Goal: Transaction & Acquisition: Purchase product/service

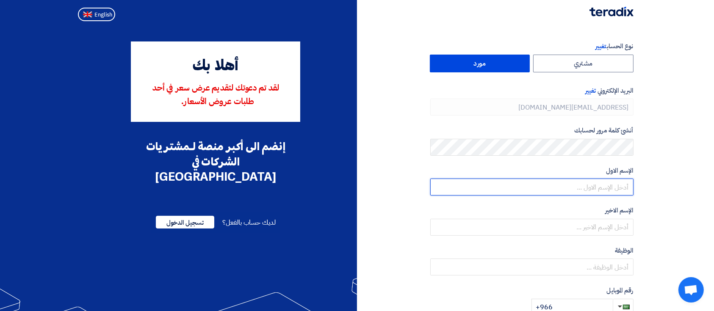
click at [582, 193] on input "text" at bounding box center [531, 187] width 203 height 17
type input "s"
type input "Samer"
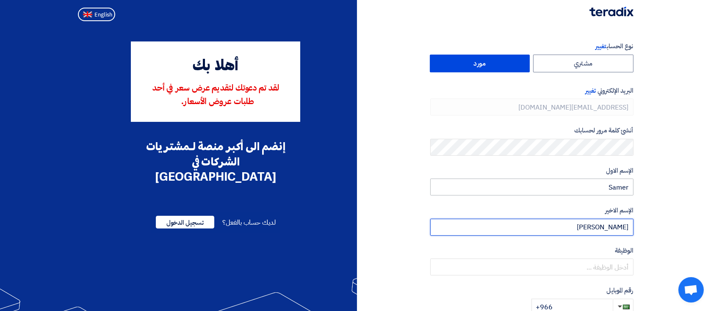
type input "Saied"
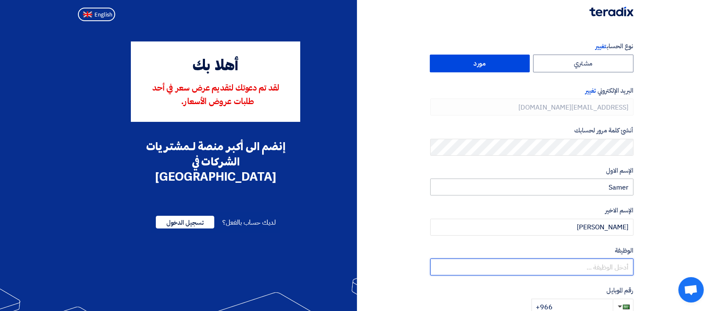
type input "s"
type input "Sales"
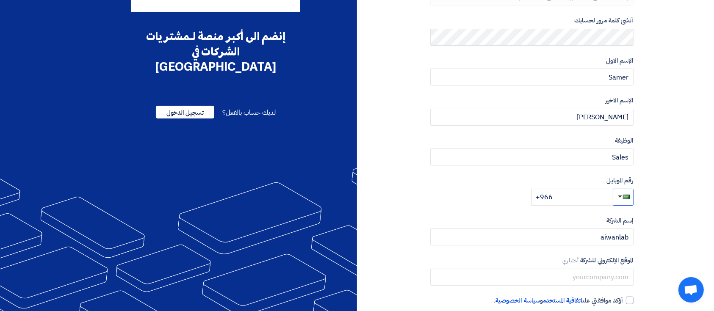
scroll to position [152, 0]
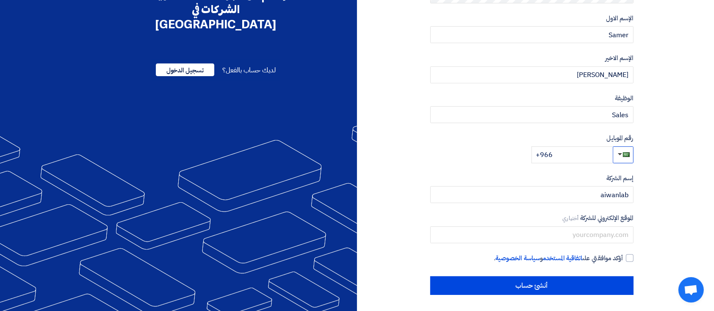
click at [628, 153] on span "button" at bounding box center [626, 154] width 7 height 5
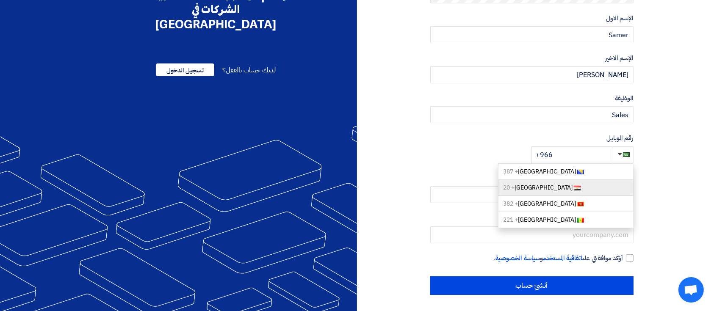
click at [603, 184] on link "Egypt + 20" at bounding box center [566, 188] width 136 height 16
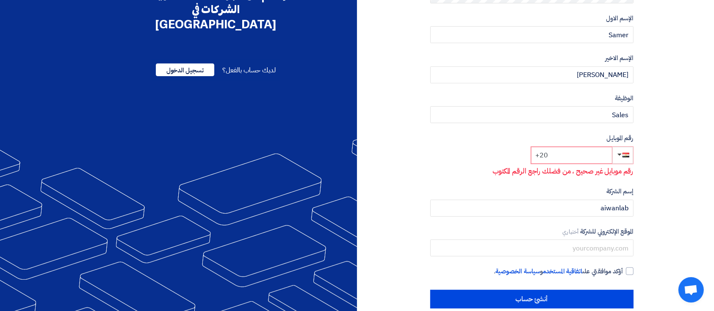
click at [589, 154] on input "+20" at bounding box center [571, 155] width 81 height 17
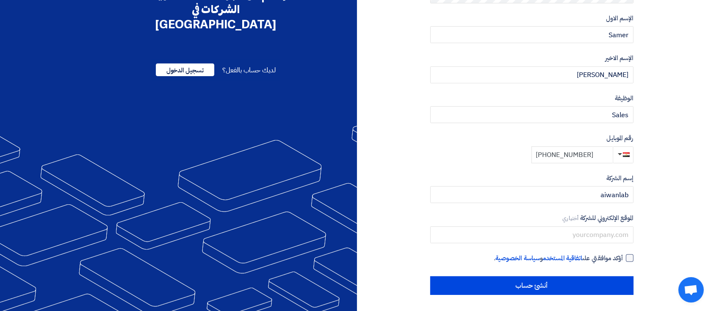
type input "+20 1238465483"
click at [630, 259] on div at bounding box center [630, 259] width 8 height 8
click at [624, 259] on input "أؤكد موافقتي على اتفاقية المستخدم و سياسة الخصوصية ." at bounding box center [521, 262] width 203 height 17
checkbox input "true"
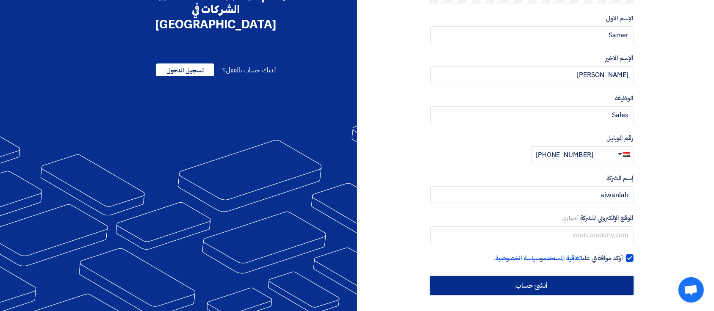
click at [607, 288] on input "أنشئ حساب" at bounding box center [531, 286] width 203 height 19
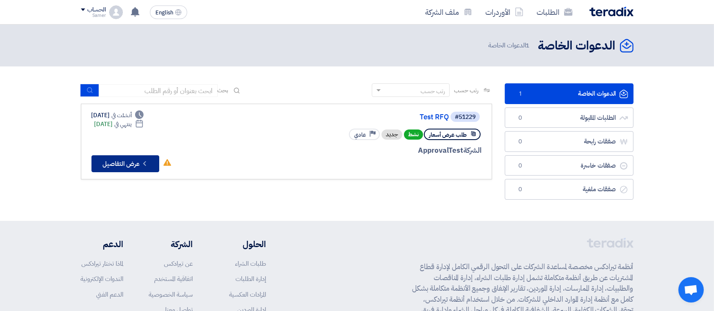
click at [148, 162] on icon "Check details" at bounding box center [145, 164] width 8 height 8
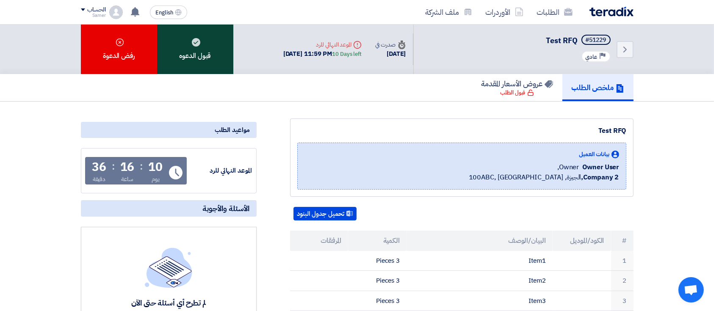
click at [198, 61] on div "قبول الدعوه" at bounding box center [195, 50] width 76 height 50
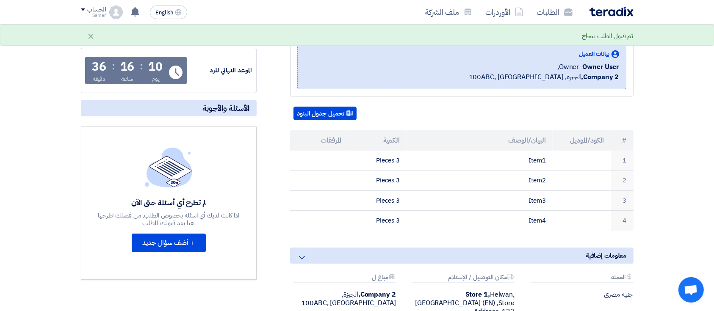
scroll to position [169, 0]
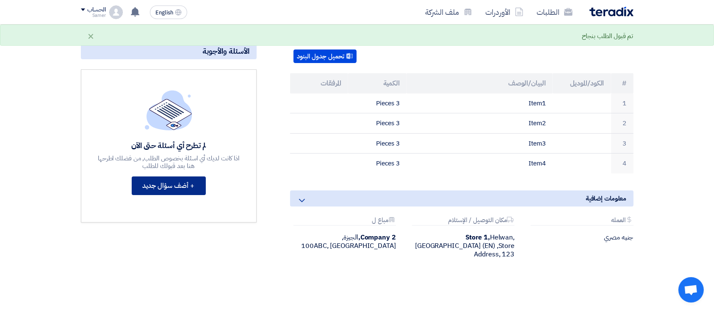
click at [170, 184] on button "+ أضف سؤال جديد" at bounding box center [169, 186] width 74 height 19
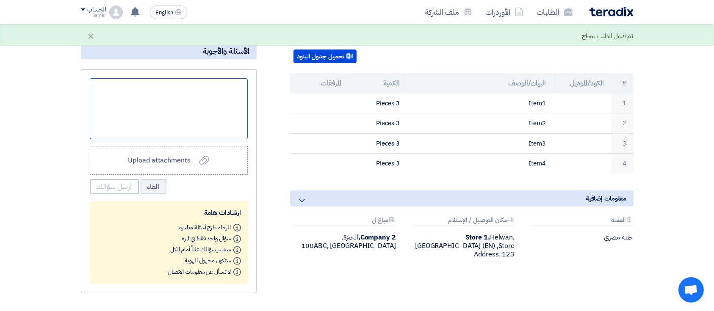
click at [199, 108] on div at bounding box center [169, 108] width 158 height 61
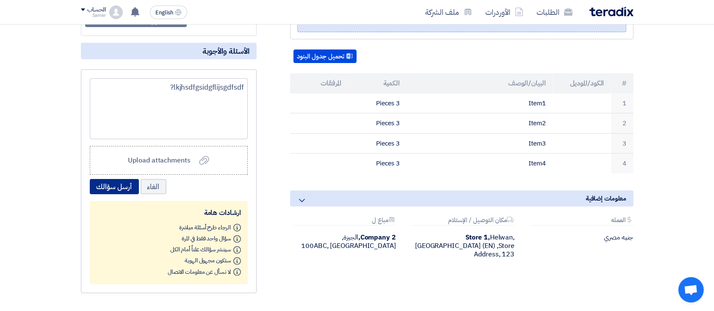
click at [125, 189] on button "أرسل سؤالك" at bounding box center [114, 186] width 49 height 15
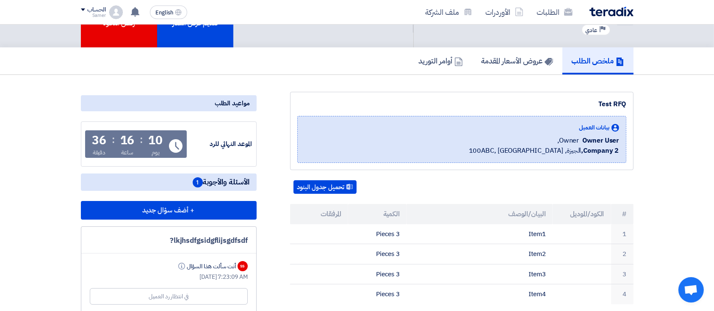
scroll to position [0, 0]
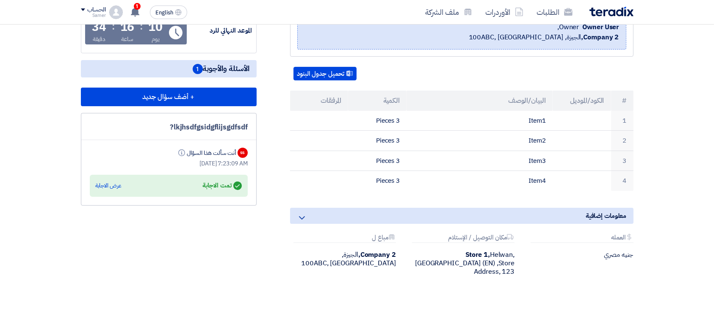
scroll to position [169, 0]
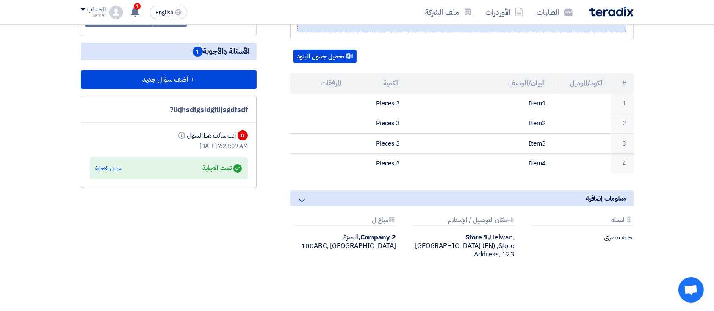
click at [103, 172] on div "Answered تمت الاجابة عرض الاجابة" at bounding box center [169, 169] width 146 height 12
click at [107, 169] on div "عرض الاجابة" at bounding box center [109, 168] width 26 height 8
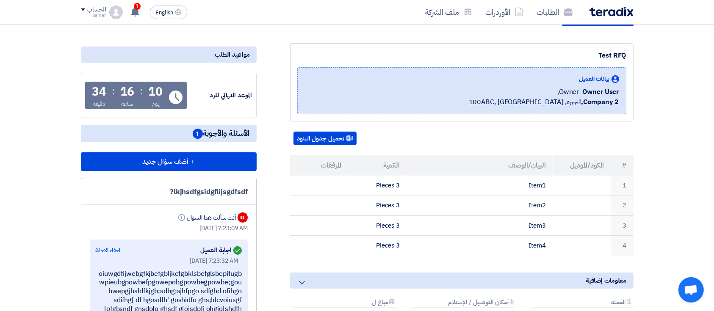
scroll to position [0, 0]
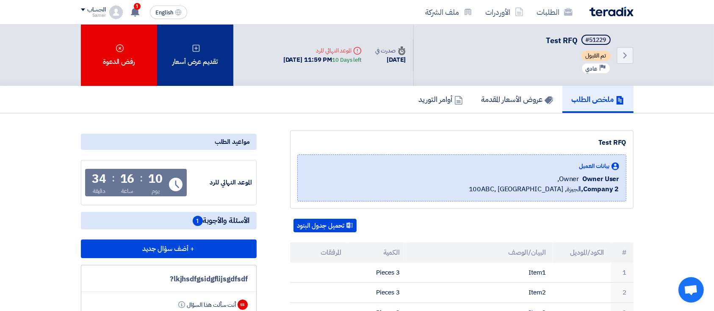
click at [197, 67] on div "تقديم عرض أسعار" at bounding box center [195, 55] width 76 height 61
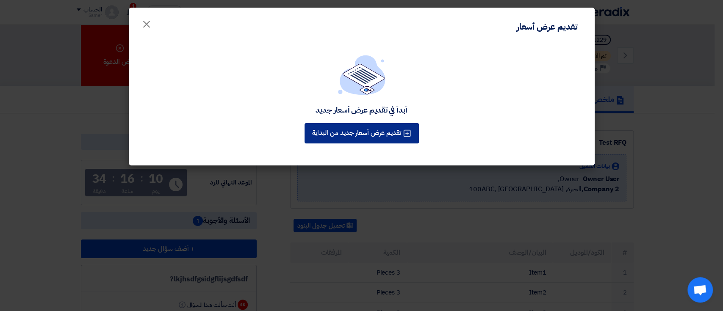
click at [377, 136] on div "تقديم عرض أسعار جديد من البداية" at bounding box center [362, 134] width 118 height 24
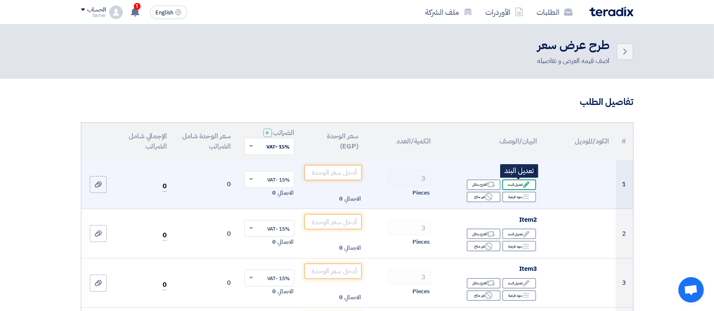
click at [521, 184] on div "Edit تعديل البند" at bounding box center [519, 185] width 34 height 11
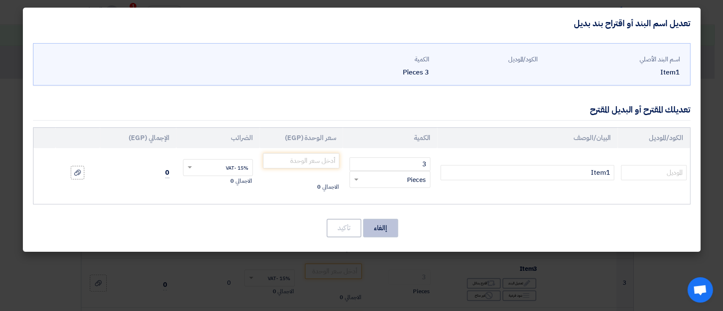
click at [371, 228] on button "إالغاء" at bounding box center [380, 228] width 35 height 19
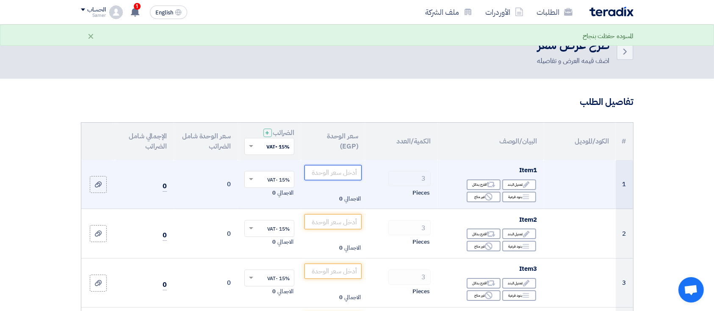
click at [346, 175] on input "number" at bounding box center [333, 172] width 57 height 15
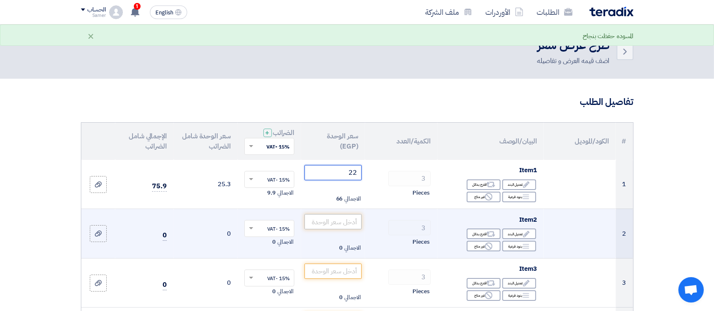
type input "22"
click at [350, 216] on input "number" at bounding box center [333, 221] width 57 height 15
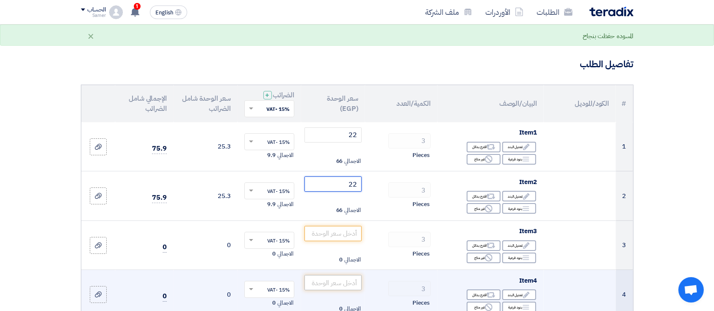
scroll to position [113, 0]
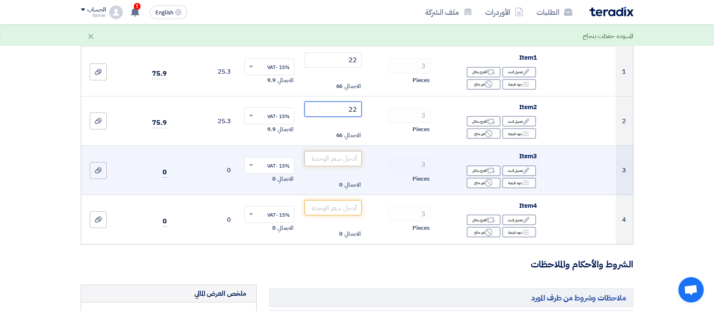
type input "22"
click at [350, 155] on input "number" at bounding box center [333, 158] width 57 height 15
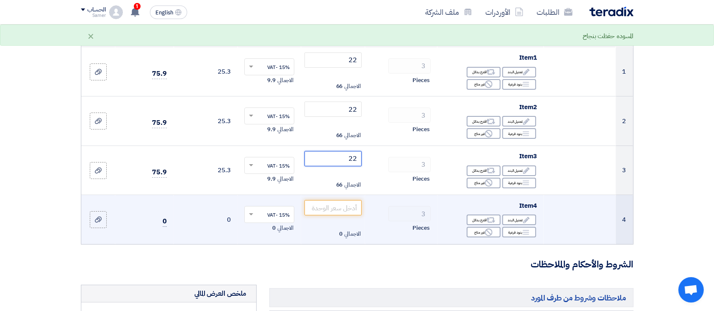
type input "22"
click at [351, 215] on td "الاجمالي 0" at bounding box center [333, 219] width 64 height 49
click at [351, 206] on input "number" at bounding box center [333, 207] width 57 height 15
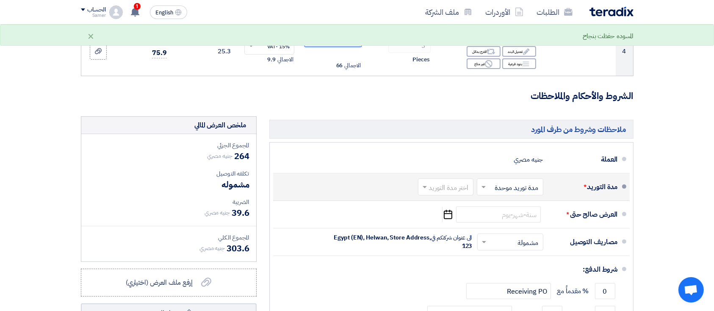
scroll to position [282, 0]
type input "22"
click at [468, 182] on input "text" at bounding box center [443, 187] width 51 height 12
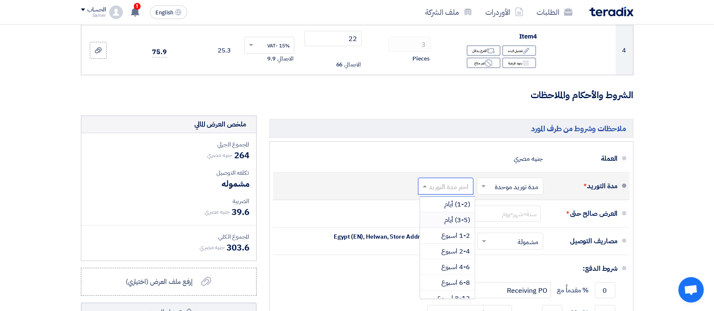
click at [455, 219] on span "(3-5) أيام" at bounding box center [458, 220] width 26 height 10
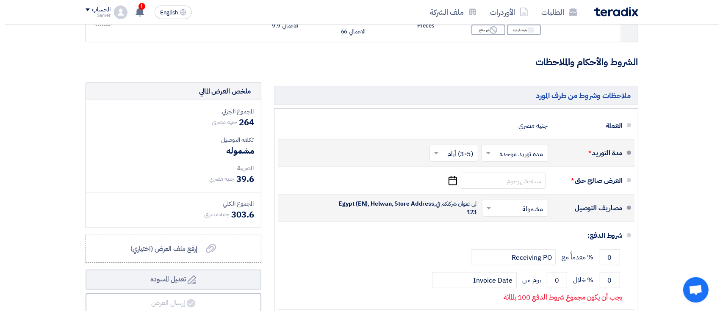
scroll to position [339, 0]
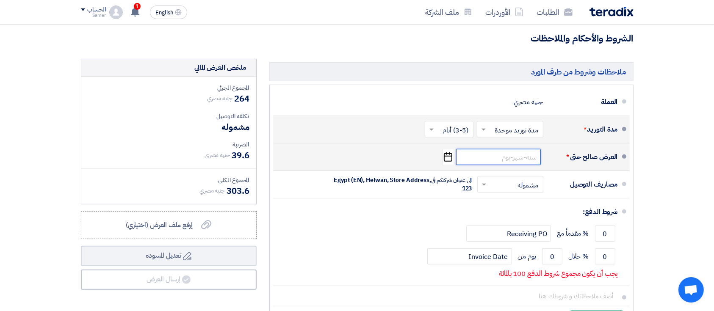
click at [474, 154] on input at bounding box center [498, 157] width 85 height 16
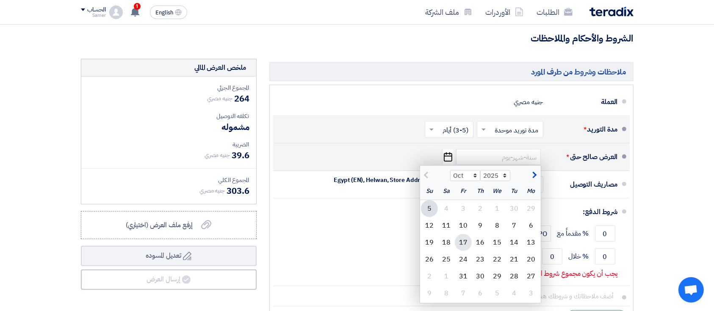
click at [465, 239] on div "17" at bounding box center [463, 242] width 17 height 17
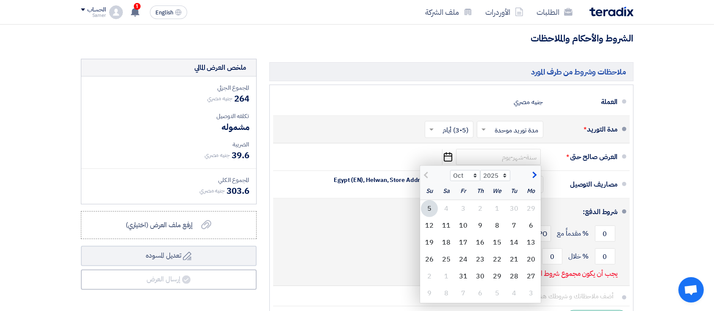
type input "10/17/2025"
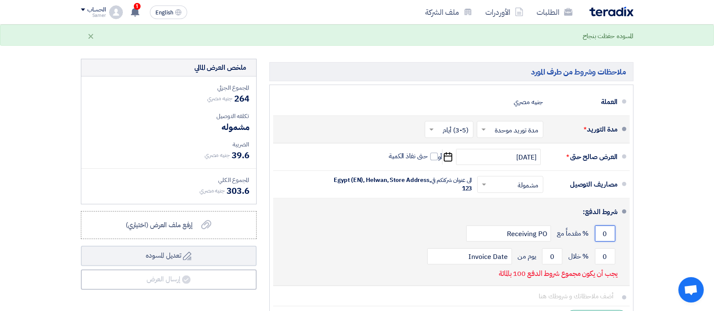
click at [609, 236] on input "0" at bounding box center [605, 234] width 20 height 16
click at [609, 237] on input "0" at bounding box center [605, 234] width 20 height 16
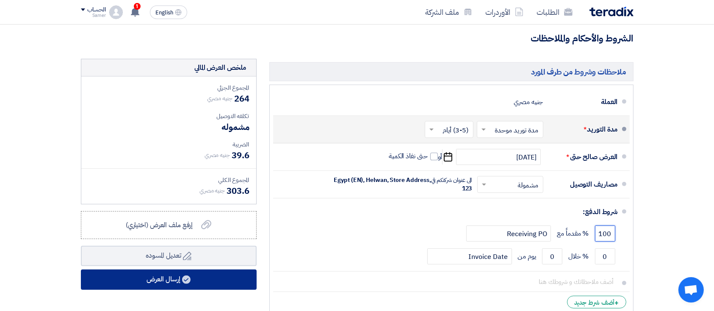
type input "100"
click at [135, 270] on button "إرسال العرض" at bounding box center [169, 280] width 176 height 20
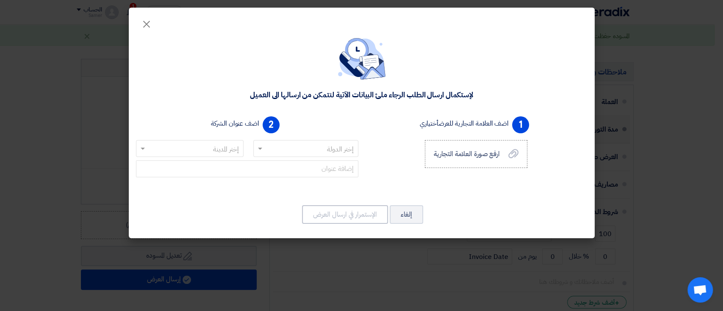
click at [305, 149] on input "text" at bounding box center [310, 149] width 88 height 14
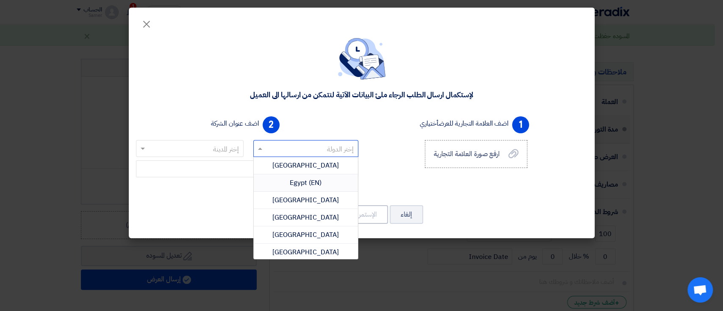
click at [305, 180] on span "Egypt (EN)" at bounding box center [306, 183] width 32 height 10
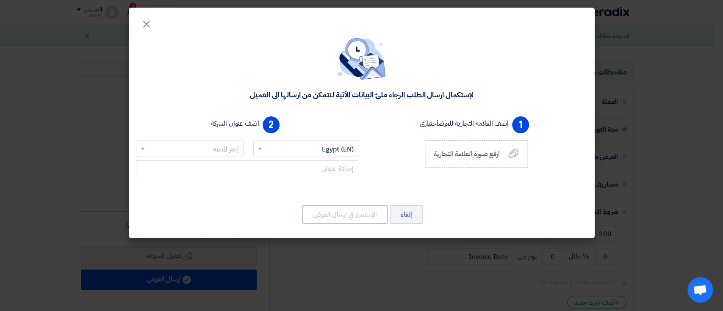
click at [226, 156] on input "text" at bounding box center [194, 149] width 91 height 14
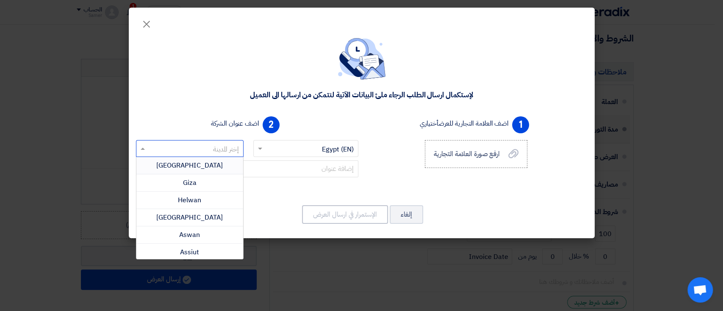
click at [228, 169] on div "Cairo" at bounding box center [189, 165] width 107 height 17
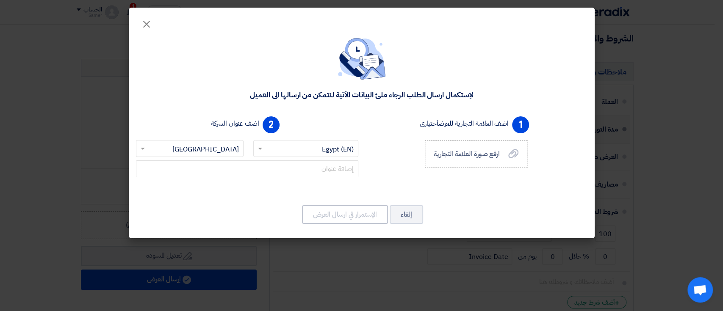
click at [249, 178] on div at bounding box center [247, 171] width 222 height 20
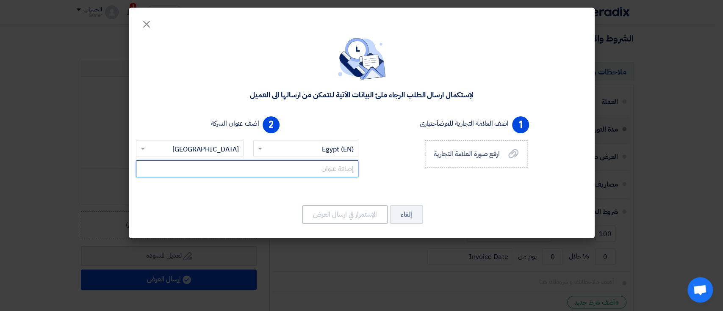
click at [255, 168] on input "text" at bounding box center [247, 169] width 222 height 17
type input "بناية عبير – طريق الملك عبد الله حي الشرفية – جدة"
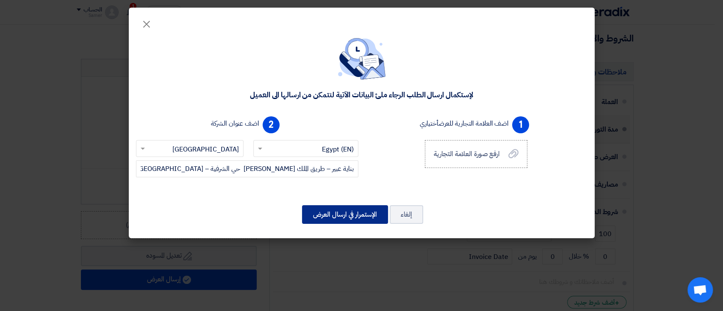
click at [362, 216] on button "الإستمرار في ارسال العرض" at bounding box center [345, 214] width 86 height 19
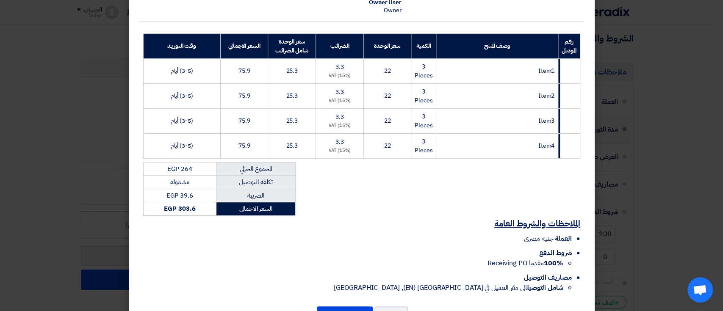
scroll to position [129, 0]
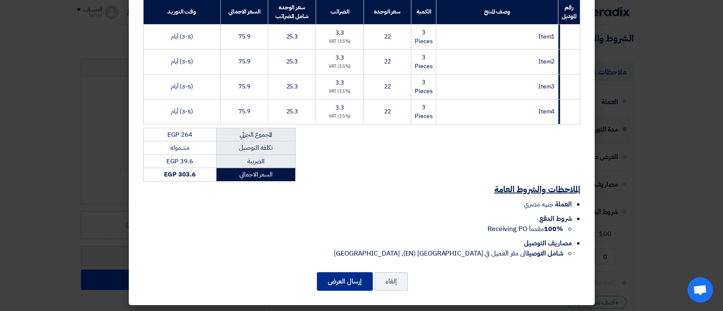
click at [356, 273] on button "إرسال العرض" at bounding box center [345, 281] width 56 height 19
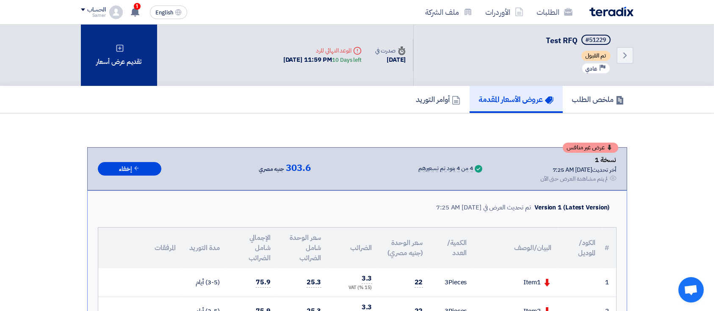
click at [105, 75] on div "تقديم عرض أسعار" at bounding box center [119, 55] width 76 height 61
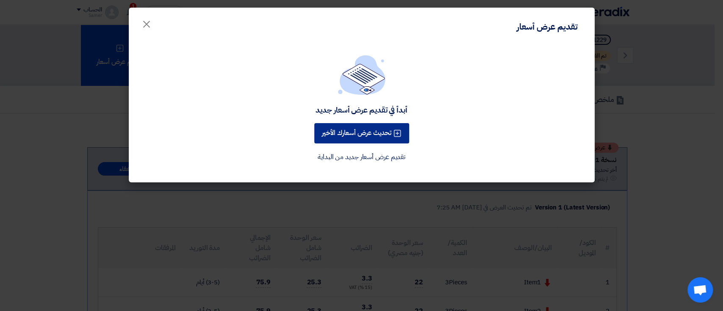
click at [396, 127] on button "تحديث عرض أسعارك الأخير" at bounding box center [361, 133] width 95 height 20
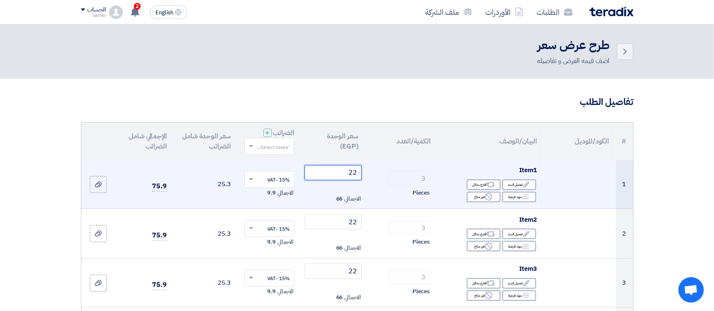
click at [328, 172] on input "22" at bounding box center [333, 172] width 57 height 15
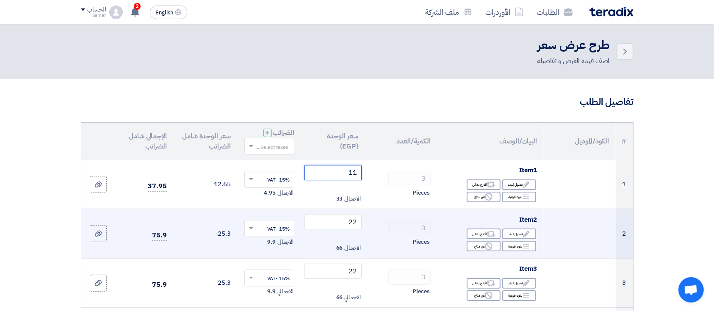
type input "11"
click at [349, 230] on td "22 الاجمالي 66" at bounding box center [333, 234] width 64 height 50
click at [348, 224] on input "22" at bounding box center [333, 221] width 57 height 15
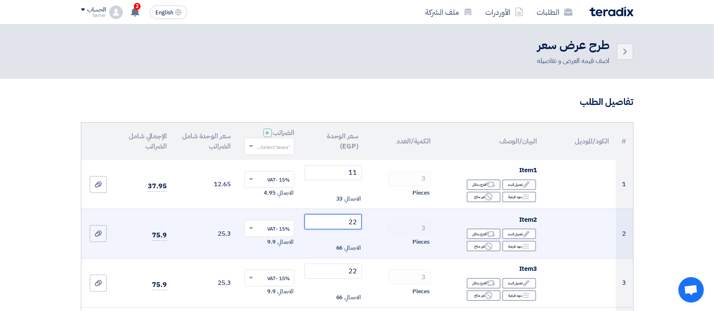
click at [348, 224] on input "22" at bounding box center [333, 221] width 57 height 15
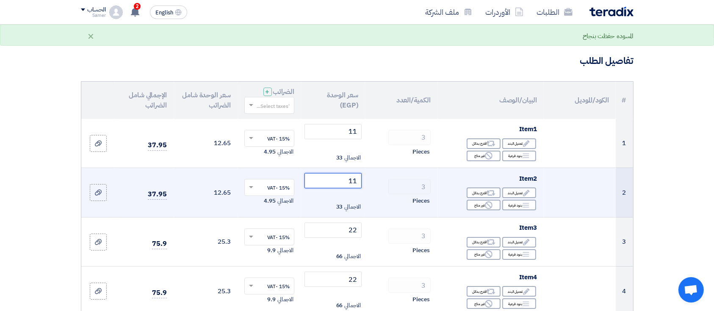
scroll to position [56, 0]
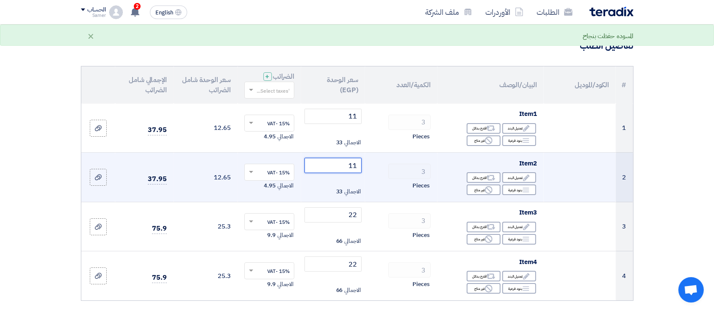
type input "11"
click at [348, 224] on td "22 الاجمالي 66" at bounding box center [333, 227] width 64 height 50
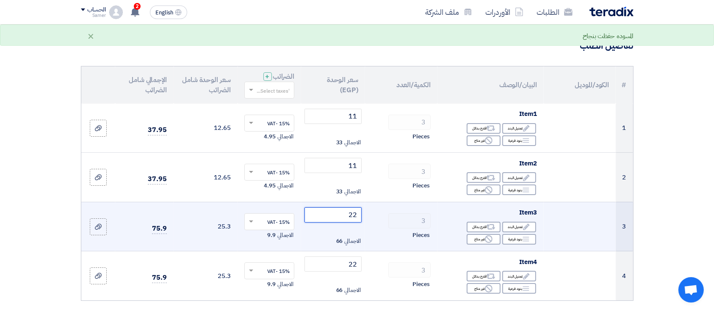
click at [348, 213] on input "22" at bounding box center [333, 215] width 57 height 15
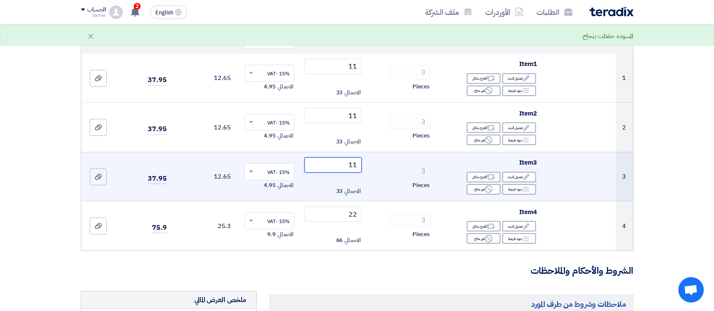
scroll to position [169, 0]
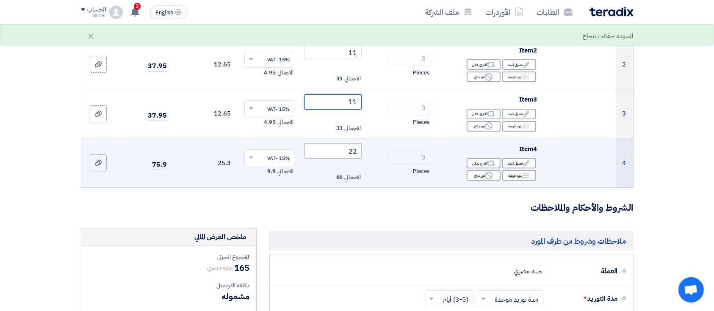
type input "11"
click at [352, 147] on input "22" at bounding box center [333, 151] width 57 height 15
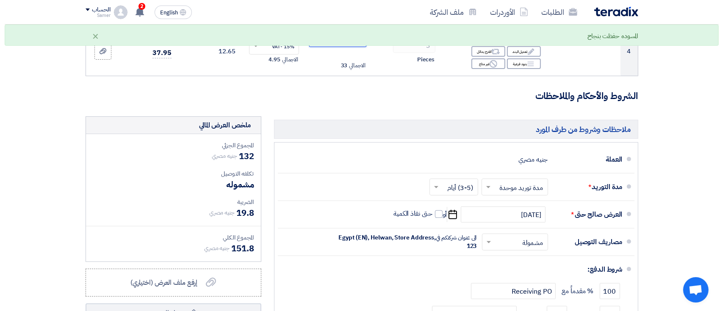
scroll to position [339, 0]
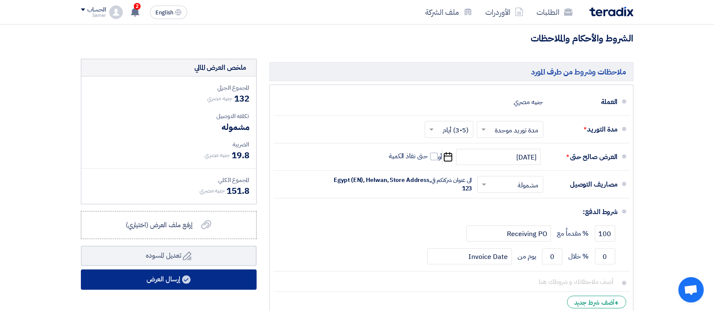
type input "11"
click at [241, 280] on button "إرسال العرض" at bounding box center [169, 280] width 176 height 20
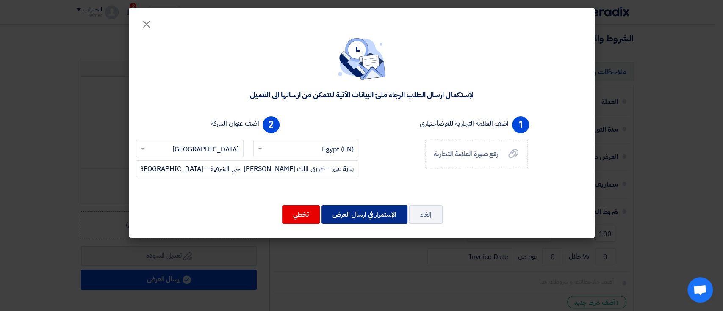
click at [371, 212] on button "الإستمرار في ارسال العرض" at bounding box center [364, 214] width 86 height 19
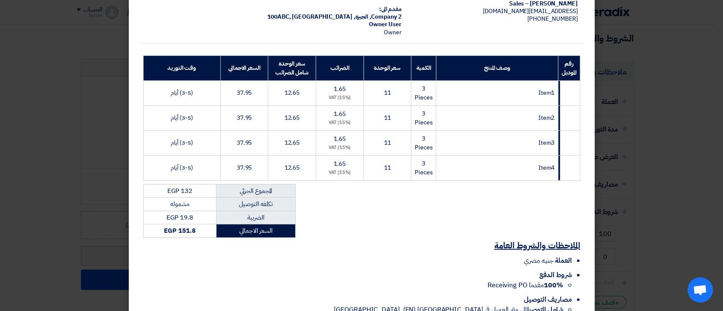
scroll to position [129, 0]
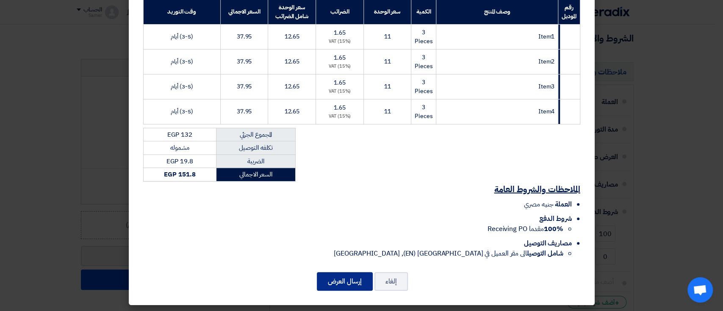
click at [344, 277] on button "إرسال العرض" at bounding box center [345, 281] width 56 height 19
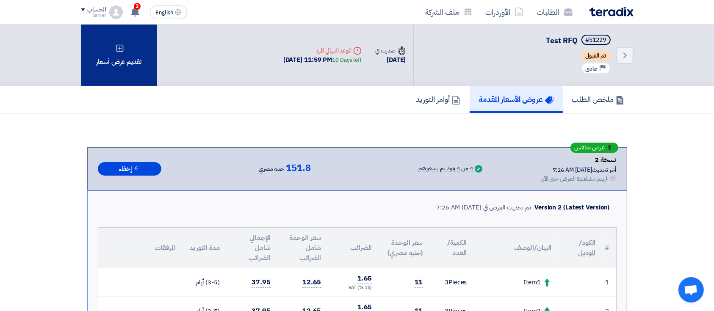
click at [103, 60] on div "تقديم عرض أسعار" at bounding box center [119, 55] width 76 height 61
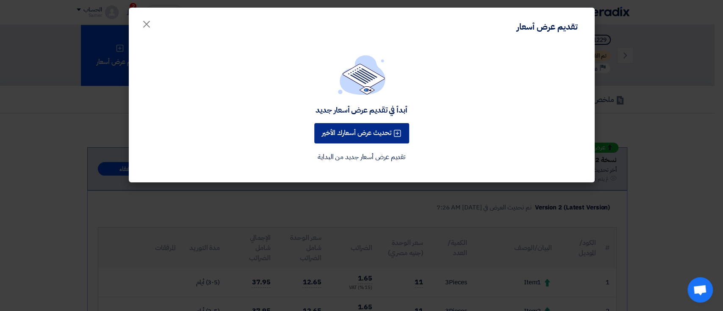
click at [333, 138] on button "تحديث عرض أسعارك الأخير" at bounding box center [361, 133] width 95 height 20
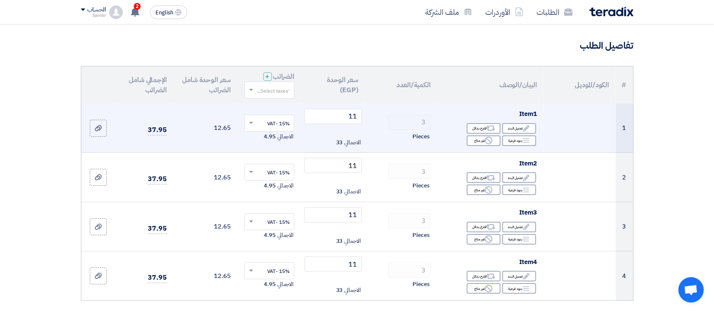
scroll to position [169, 0]
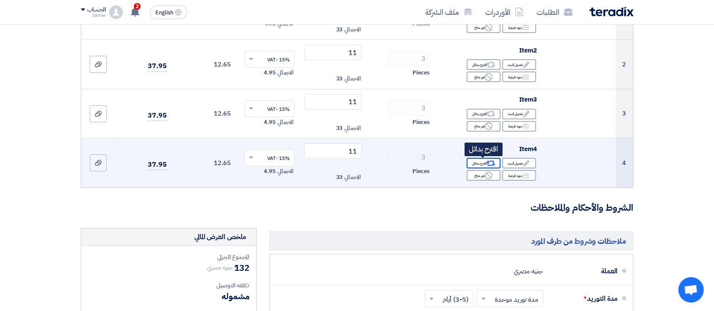
click at [484, 163] on div "Alternative اقترح بدائل" at bounding box center [484, 163] width 34 height 11
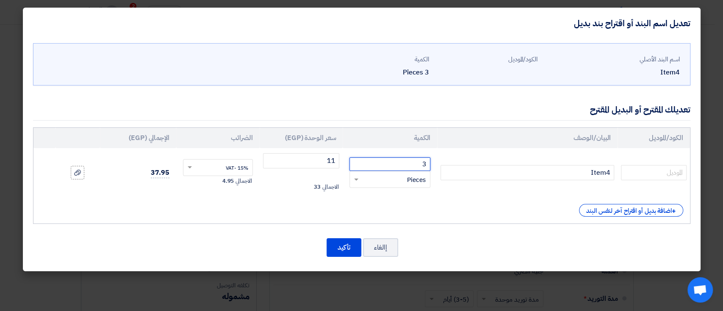
click at [414, 165] on input "3" at bounding box center [389, 165] width 81 height 14
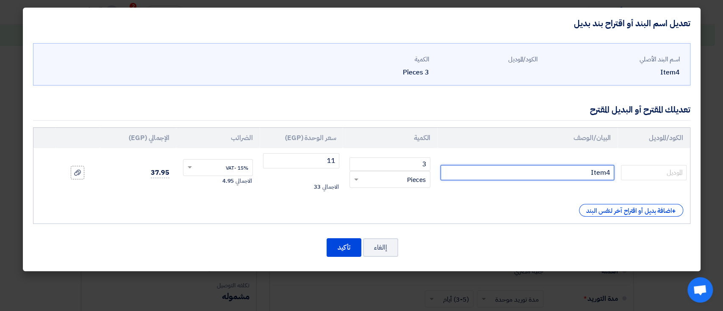
click at [524, 170] on input "Item4" at bounding box center [528, 172] width 174 height 15
click at [525, 169] on input "Item4" at bounding box center [528, 172] width 174 height 15
type input "Item66"
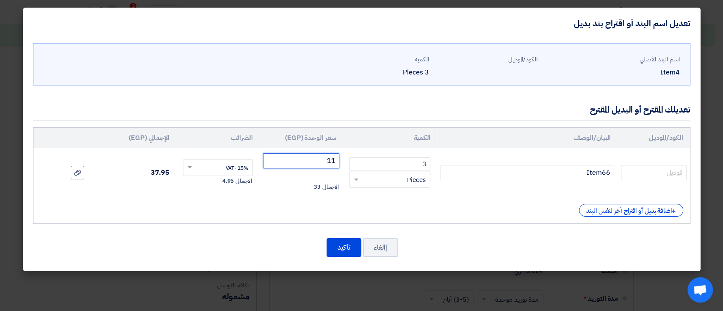
click at [294, 161] on input "11" at bounding box center [301, 160] width 77 height 15
type input "8"
click at [343, 249] on button "تأكيد" at bounding box center [344, 247] width 35 height 19
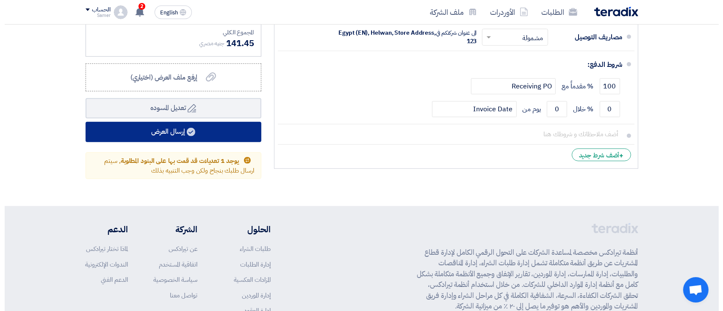
scroll to position [508, 0]
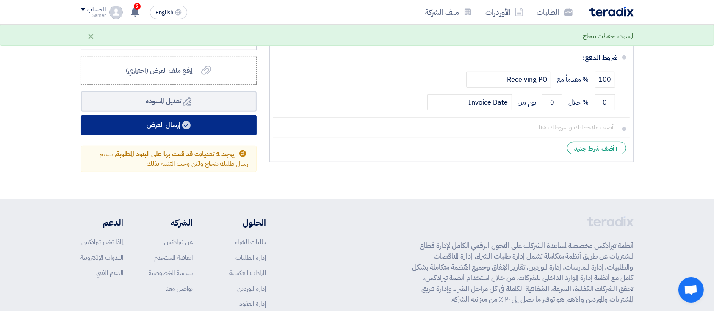
click at [192, 117] on button "إرسال العرض" at bounding box center [169, 125] width 176 height 20
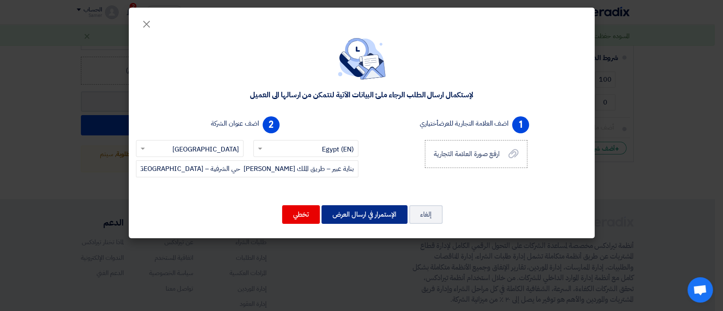
click at [380, 219] on button "الإستمرار في ارسال العرض" at bounding box center [364, 214] width 86 height 19
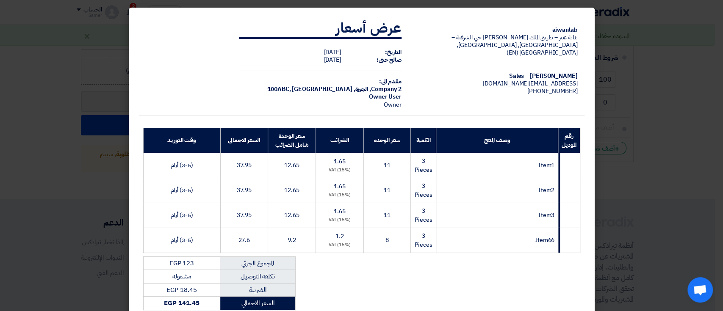
click at [380, 218] on td "11" at bounding box center [386, 215] width 47 height 25
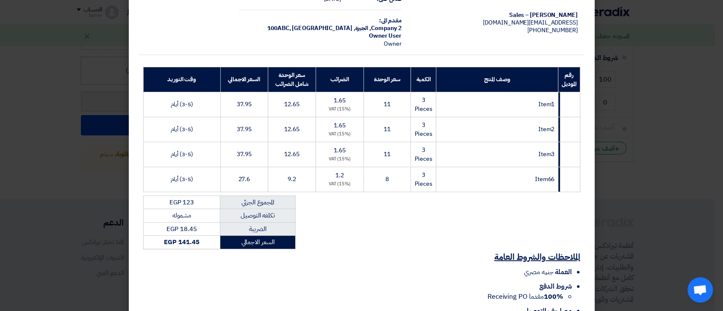
scroll to position [129, 0]
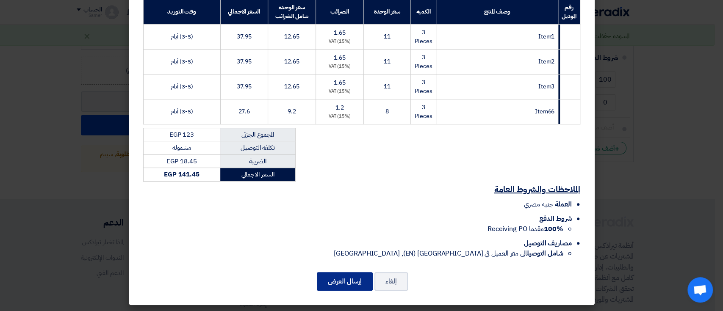
click at [360, 278] on button "إرسال العرض" at bounding box center [345, 281] width 56 height 19
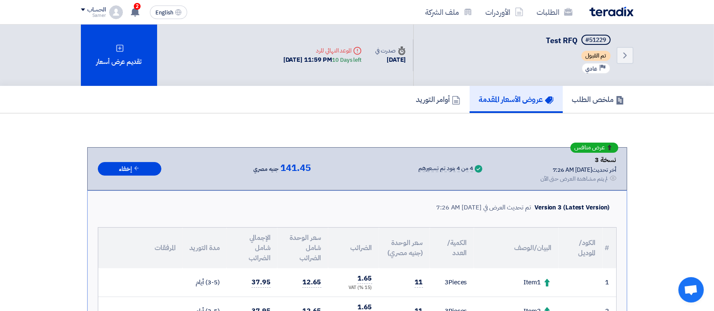
click at [83, 16] on div "Samer" at bounding box center [93, 15] width 25 height 5
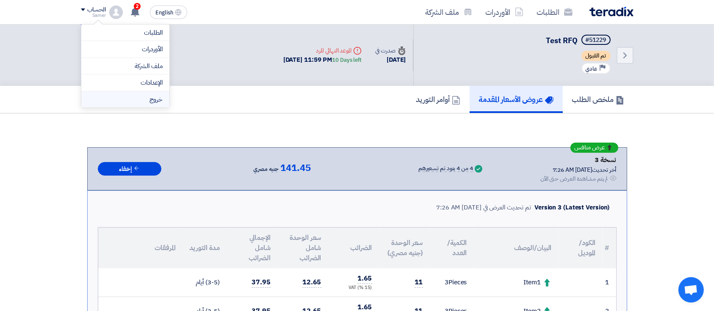
click at [132, 103] on li "خروج" at bounding box center [125, 99] width 88 height 17
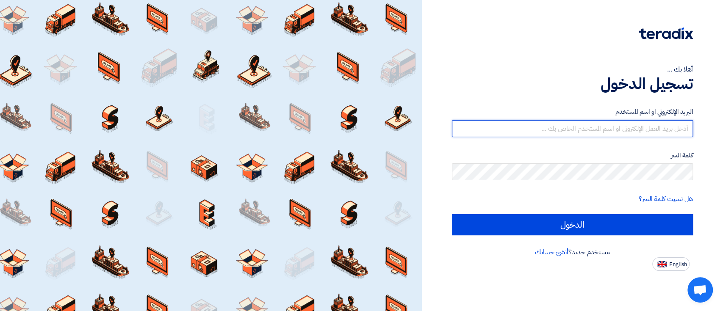
click at [551, 128] on input "text" at bounding box center [572, 128] width 241 height 17
paste input "hecob48443@aiwanlab.com"
type input "hecob48443@aiwanlab.com"
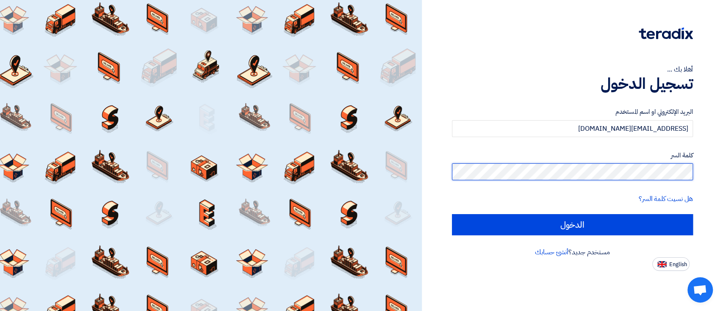
click at [452, 214] on input "الدخول" at bounding box center [572, 224] width 241 height 21
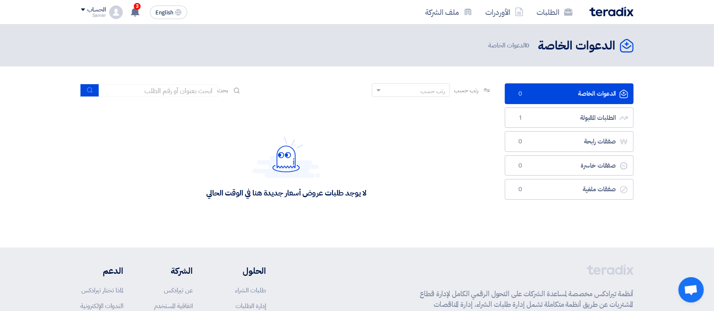
click at [103, 13] on div "Samer" at bounding box center [93, 15] width 25 height 5
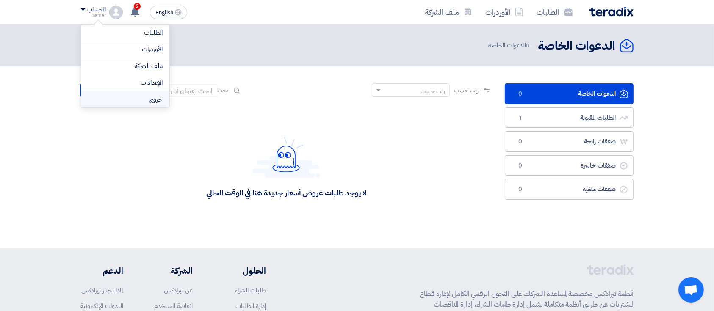
click at [149, 97] on li "خروج" at bounding box center [125, 99] width 88 height 17
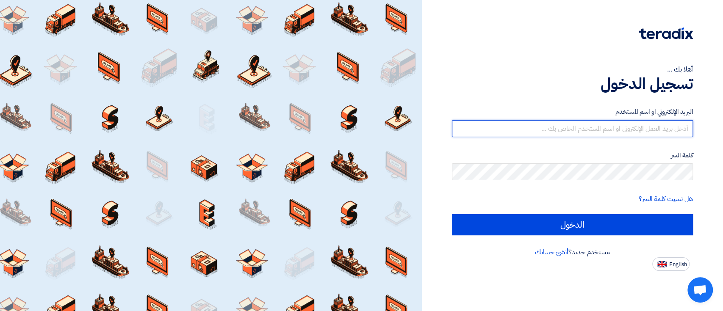
click at [596, 124] on input "text" at bounding box center [572, 128] width 241 height 17
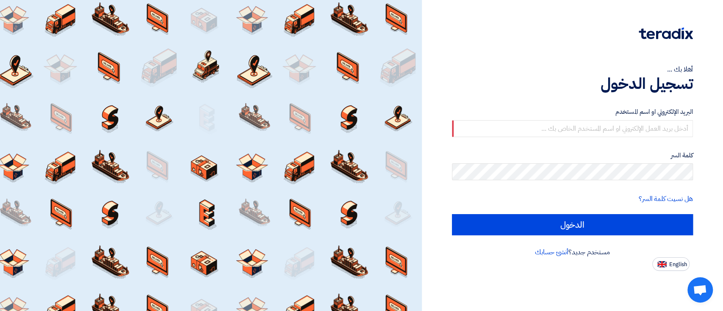
click at [662, 137] on form "البريد الإلكتروني او اسم المستخدم كلمة السر هل نسيت كلمة السر؟ الدخول" at bounding box center [572, 171] width 241 height 128
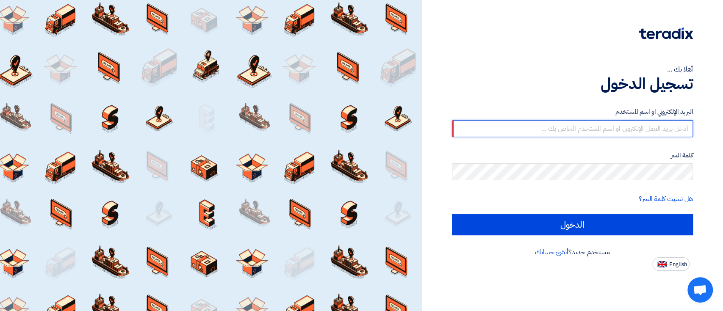
click at [662, 134] on input "text" at bounding box center [572, 128] width 241 height 17
paste input "[EMAIL_ADDRESS][DOMAIN_NAME]"
type input "[EMAIL_ADDRESS][DOMAIN_NAME]"
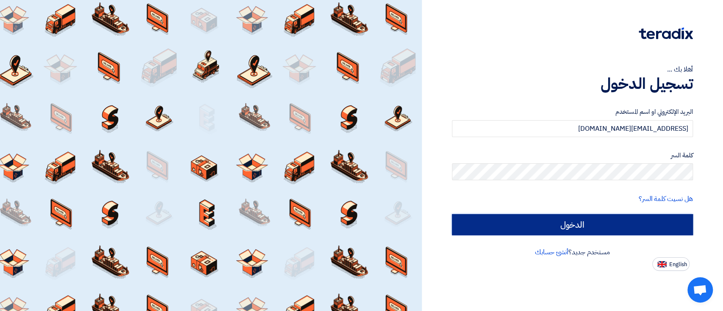
click at [676, 219] on input "الدخول" at bounding box center [572, 224] width 241 height 21
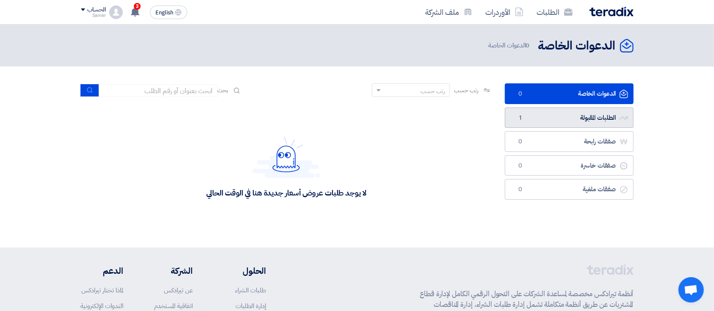
click at [575, 121] on link "الطلبات المقبولة الطلبات المقبولة 1" at bounding box center [569, 118] width 129 height 21
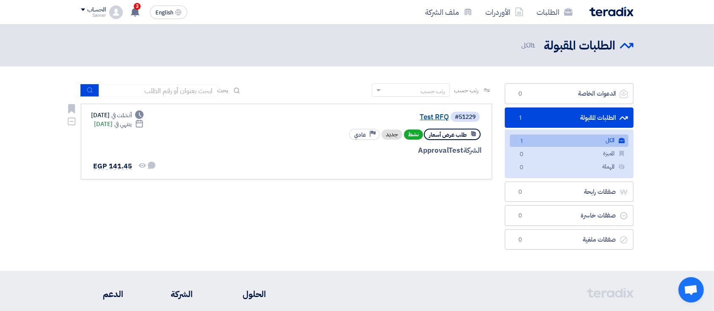
click at [436, 119] on link "Test RFQ" at bounding box center [364, 118] width 169 height 8
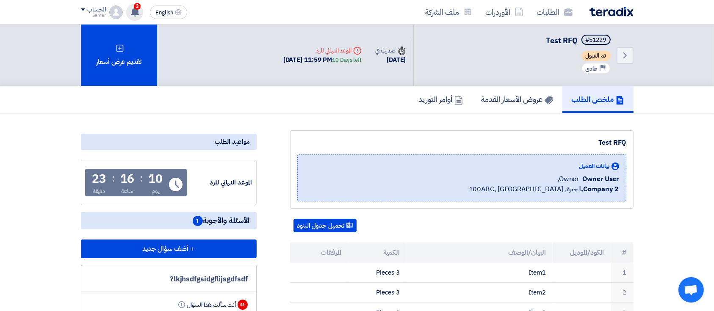
click at [135, 10] on use at bounding box center [135, 11] width 8 height 9
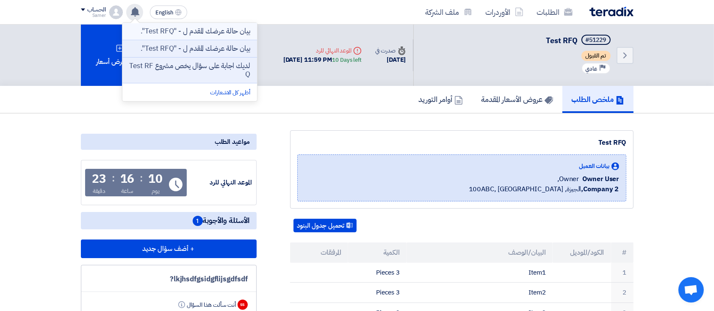
click at [233, 29] on p "بيان حالة عرضك المقدم ل - "Test RFQ"." at bounding box center [195, 31] width 109 height 8
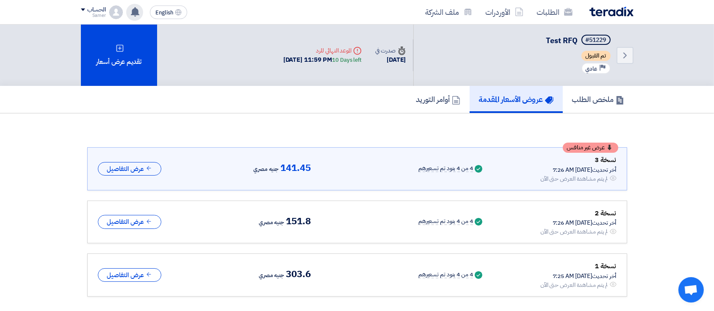
scroll to position [13, 0]
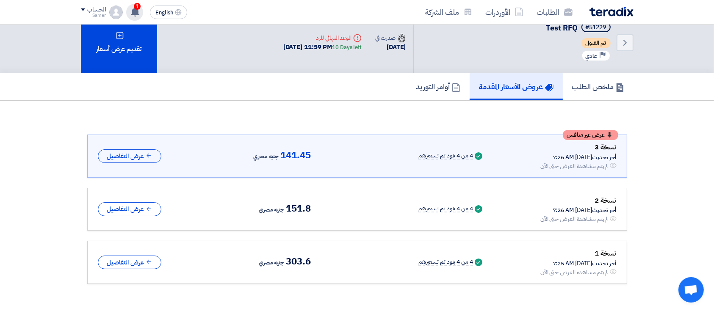
click at [139, 9] on icon at bounding box center [134, 11] width 9 height 9
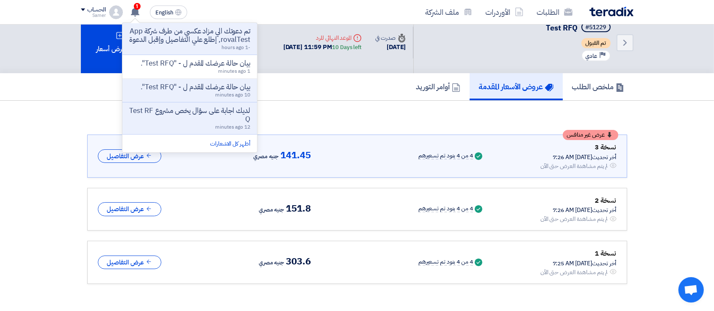
click at [170, 37] on p "تم دعوتك الي مزاد عكسي من طرف شركة ApprovalTest, إطلع علي التفاصيل وإقبل الدعوة" at bounding box center [189, 35] width 121 height 17
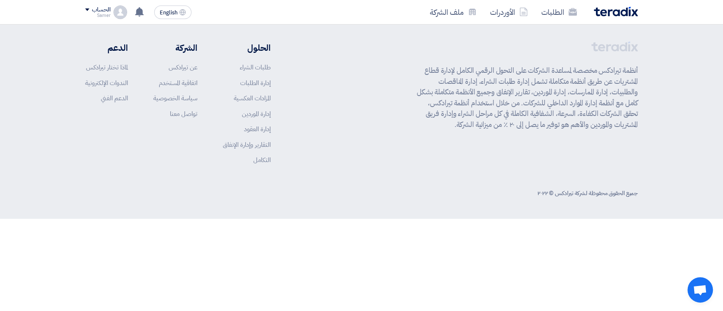
click at [140, 11] on use at bounding box center [139, 11] width 8 height 9
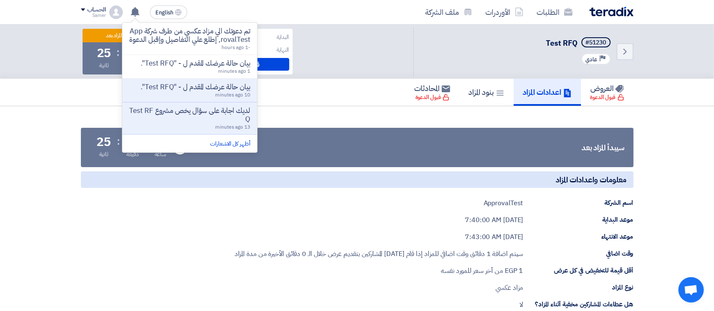
click at [289, 101] on div "العروض قبول الدعوة اعدادات المزاد بنود المزاد المحادثات قبول الدعوة" at bounding box center [357, 92] width 553 height 27
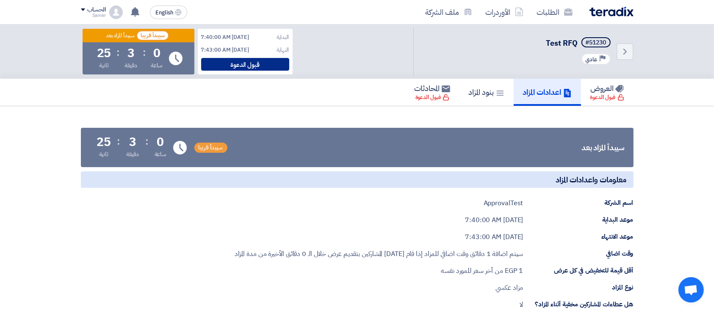
click at [266, 63] on div "قبول الدعوة" at bounding box center [245, 64] width 88 height 13
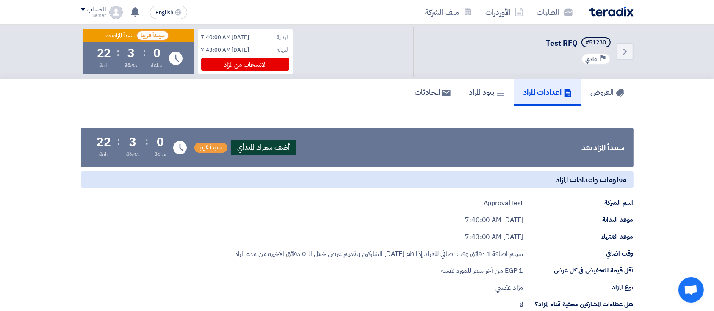
click at [266, 143] on span "أضف سعرك المبدأي" at bounding box center [264, 147] width 66 height 15
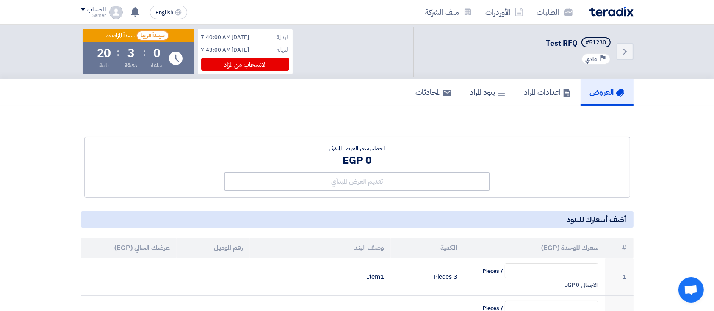
scroll to position [113, 0]
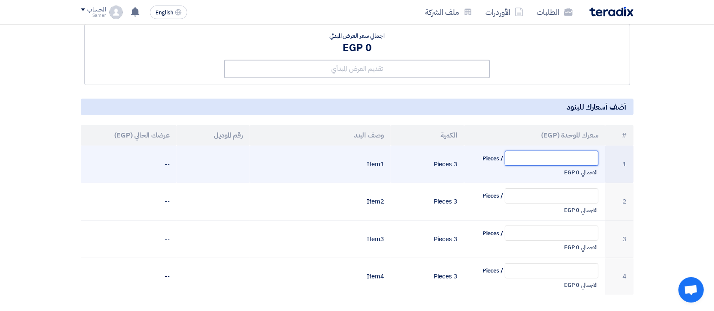
click at [524, 165] on input "text" at bounding box center [552, 158] width 94 height 15
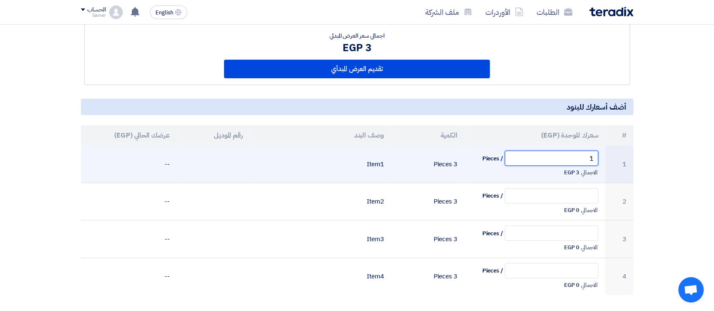
click at [560, 158] on input "1" at bounding box center [552, 158] width 94 height 15
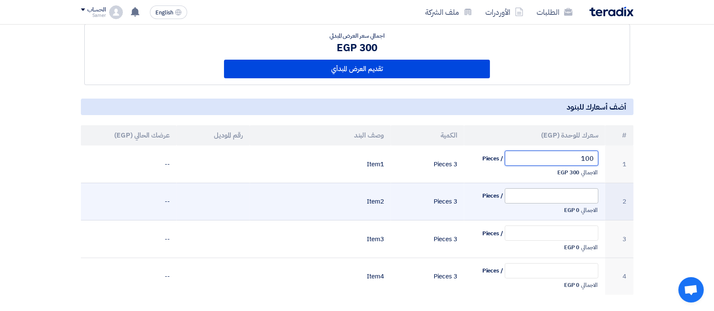
type input "100"
click at [585, 200] on input "text" at bounding box center [552, 195] width 94 height 15
paste input "100"
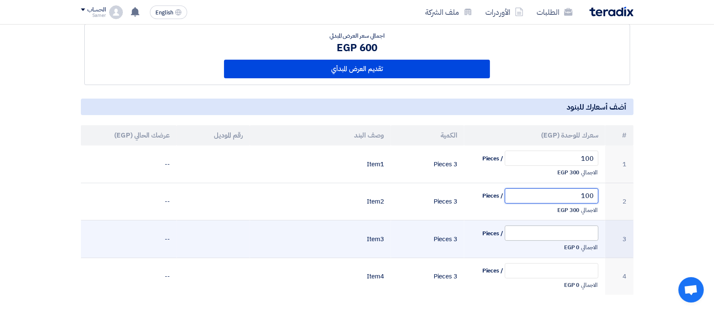
type input "100"
click at [582, 228] on input "text" at bounding box center [552, 233] width 94 height 15
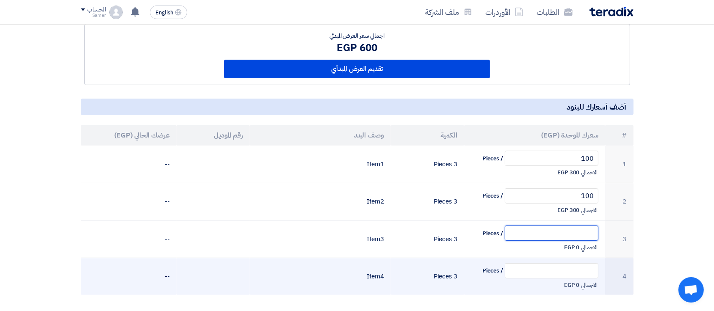
paste input "100"
type input "100"
click at [590, 263] on input "text" at bounding box center [552, 270] width 94 height 15
paste input "100"
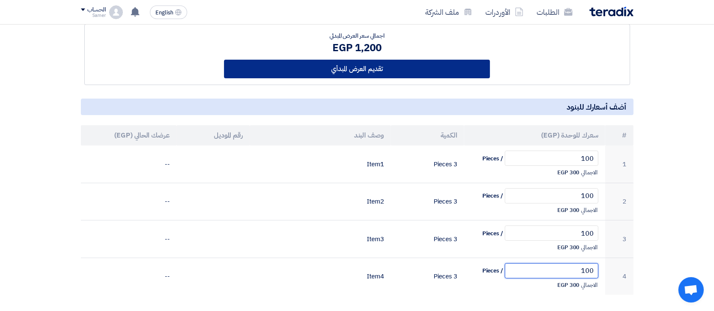
type input "100"
click at [384, 69] on button "تقديم العرض المبدأي" at bounding box center [357, 69] width 266 height 19
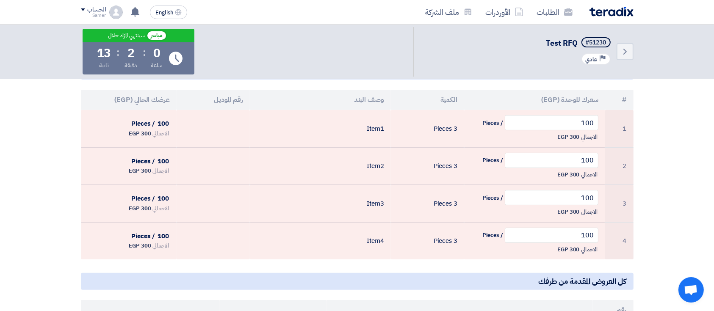
scroll to position [156, 0]
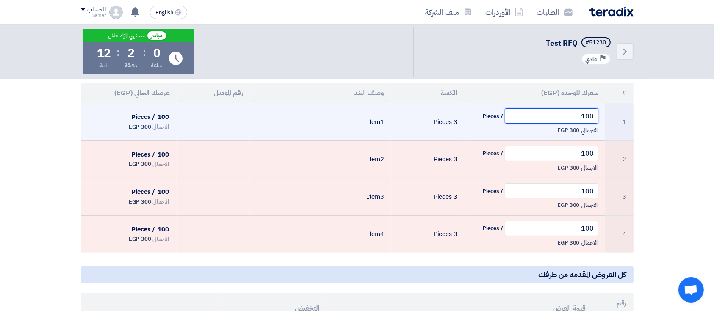
click at [569, 118] on input "100" at bounding box center [552, 115] width 94 height 15
click at [570, 119] on input "100" at bounding box center [552, 115] width 94 height 15
click at [580, 117] on input "100" at bounding box center [552, 115] width 94 height 15
click at [579, 117] on input "100" at bounding box center [552, 115] width 94 height 15
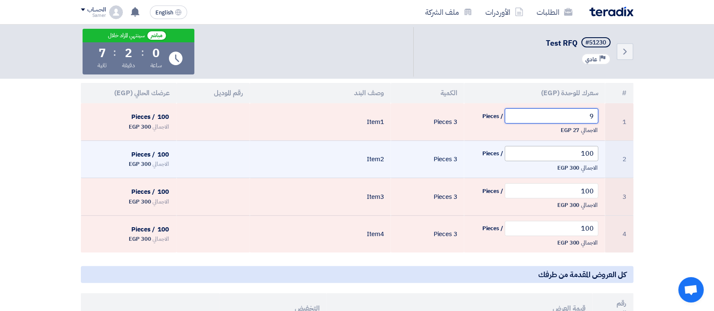
type input "9"
click at [578, 159] on input "100" at bounding box center [552, 153] width 94 height 15
click at [578, 160] on input "100" at bounding box center [552, 153] width 94 height 15
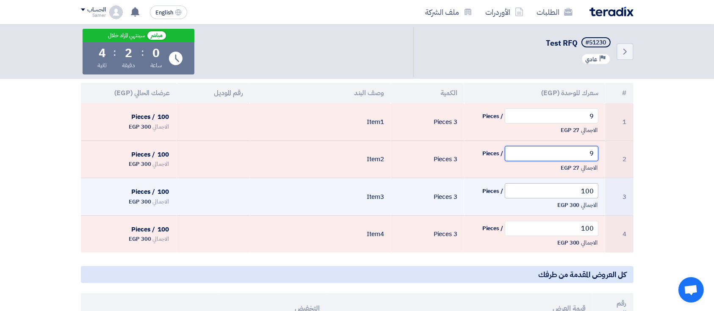
type input "9"
click at [578, 189] on input "100" at bounding box center [552, 190] width 94 height 15
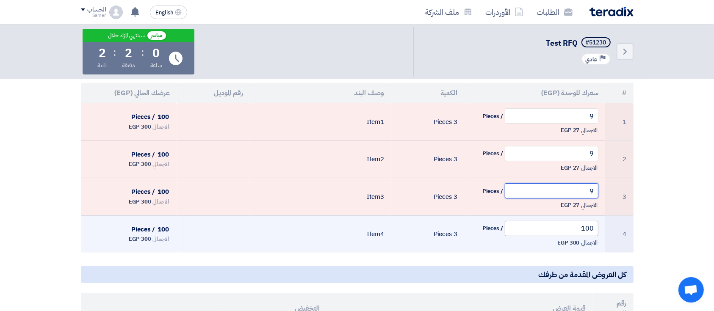
type input "9"
click at [576, 229] on input "100" at bounding box center [552, 228] width 94 height 15
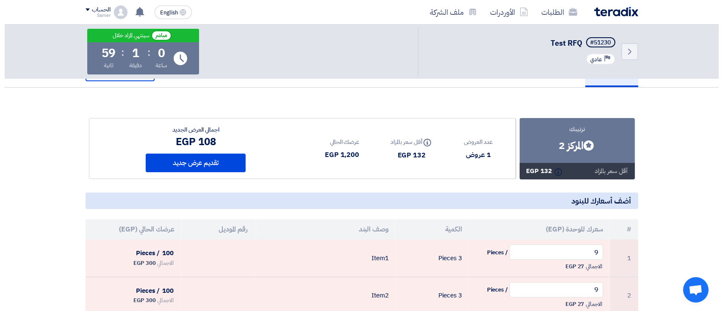
scroll to position [17, 0]
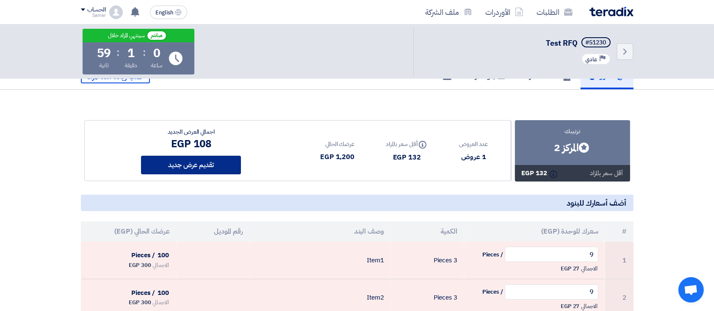
type input "9"
click at [221, 163] on button "تقديم عرض جديد" at bounding box center [191, 165] width 100 height 19
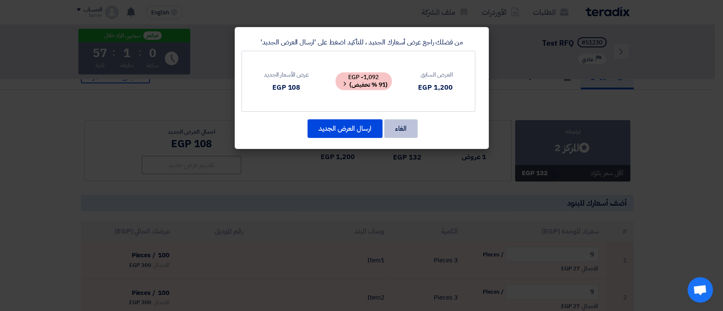
click at [412, 133] on button "الغاء" at bounding box center [400, 128] width 33 height 19
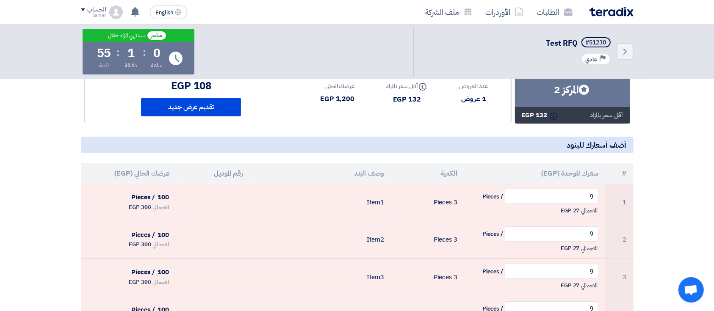
scroll to position [0, 0]
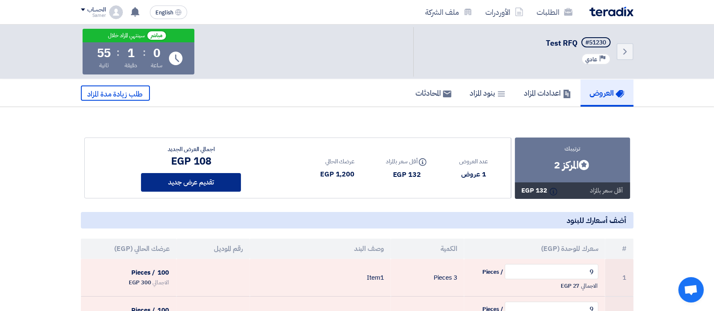
click at [231, 177] on button "تقديم عرض جديد" at bounding box center [191, 182] width 100 height 19
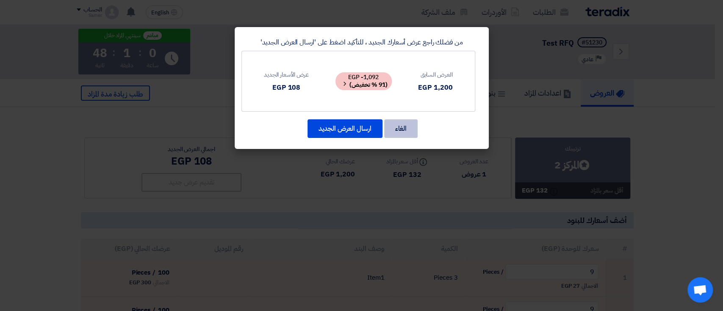
click at [393, 132] on button "الغاء" at bounding box center [400, 128] width 33 height 19
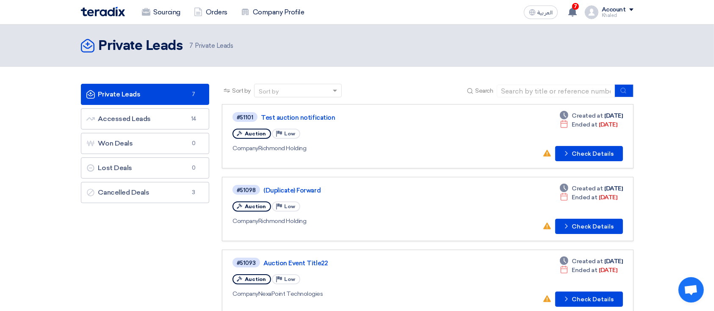
click at [170, 99] on link "Private Leads Private Leads 7" at bounding box center [145, 94] width 129 height 21
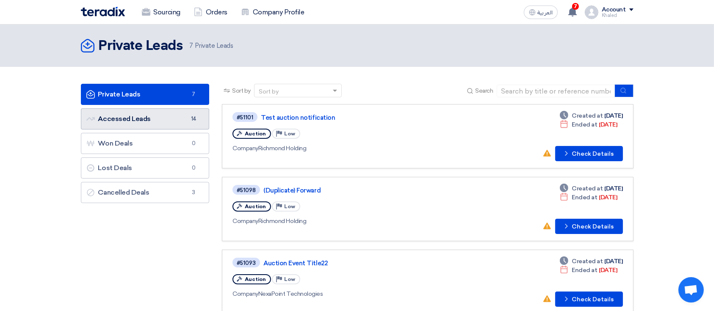
click at [169, 114] on link "Accessed Leads Accessed Leads 14" at bounding box center [145, 118] width 129 height 21
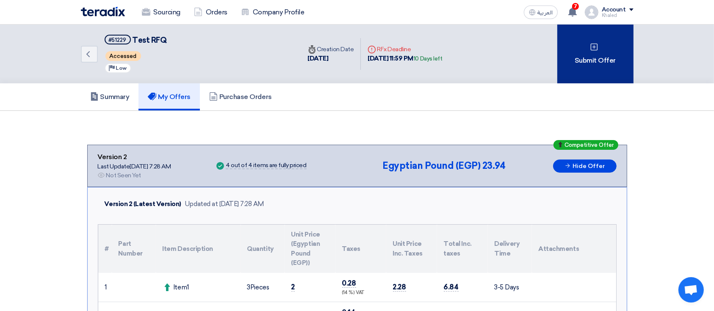
click at [613, 63] on div "Submit Offer" at bounding box center [595, 54] width 76 height 59
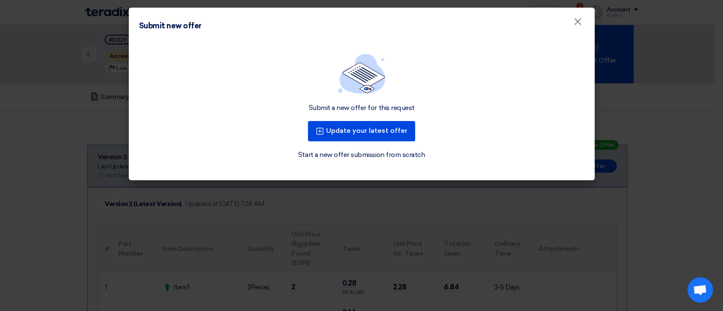
click at [3, 176] on modal-container "Submit new offer × Submit a new offer for this request Update your latest offer…" at bounding box center [361, 155] width 723 height 311
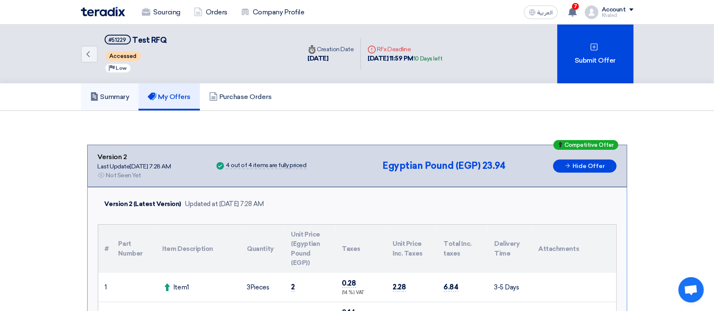
click at [110, 104] on link "Summary" at bounding box center [110, 96] width 58 height 27
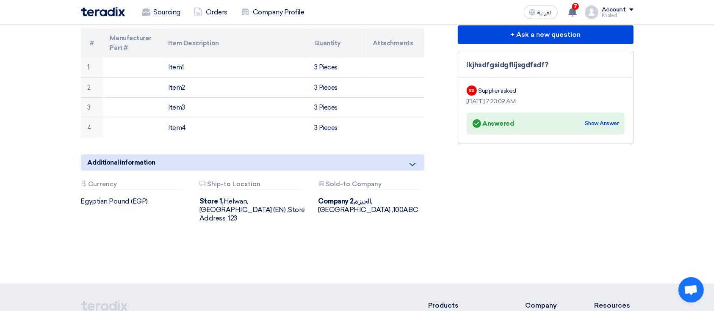
scroll to position [226, 0]
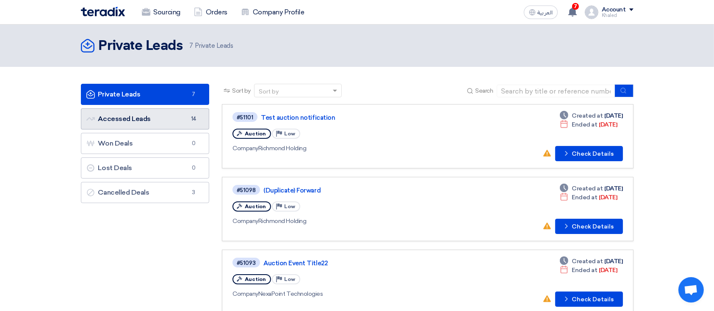
click at [169, 117] on link "Accessed Leads Accessed Leads 14" at bounding box center [145, 118] width 129 height 21
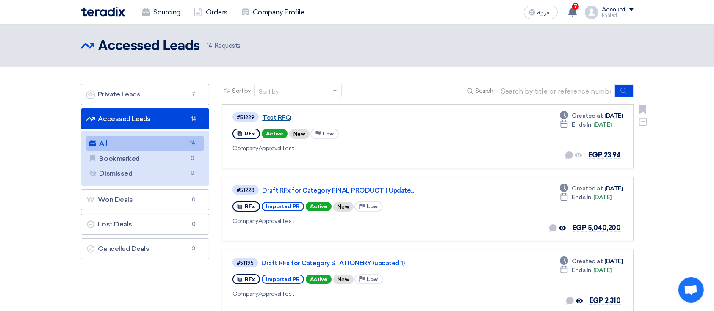
click at [270, 115] on link "Test RFQ" at bounding box center [368, 118] width 212 height 8
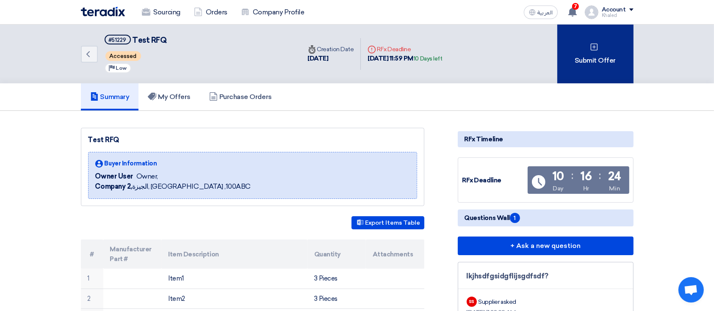
click at [585, 69] on div "Submit Offer" at bounding box center [595, 54] width 76 height 59
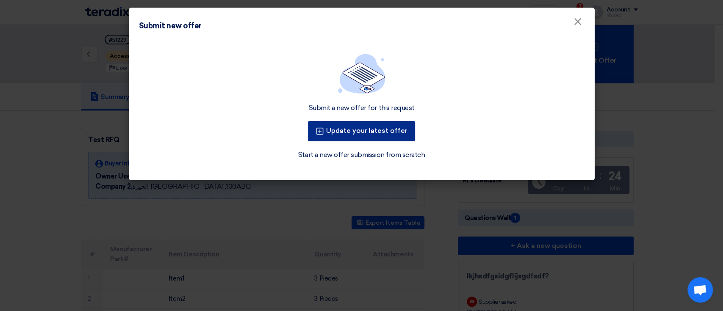
click at [347, 128] on button "Update your latest offer" at bounding box center [361, 131] width 107 height 20
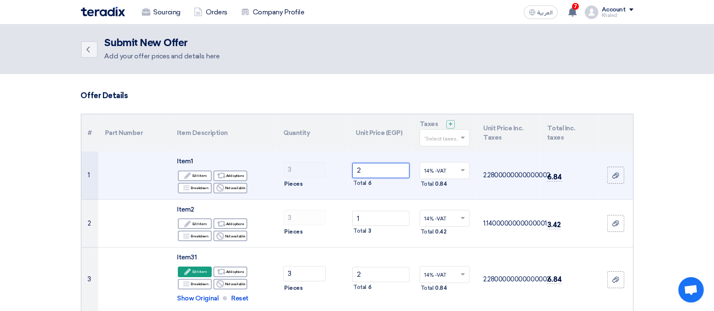
click at [357, 170] on input "2" at bounding box center [380, 170] width 57 height 15
click at [356, 170] on input "2" at bounding box center [380, 170] width 57 height 15
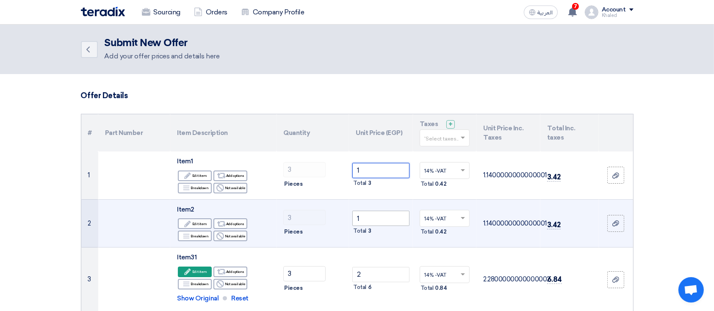
type input "1"
click at [390, 212] on input "1" at bounding box center [380, 218] width 57 height 15
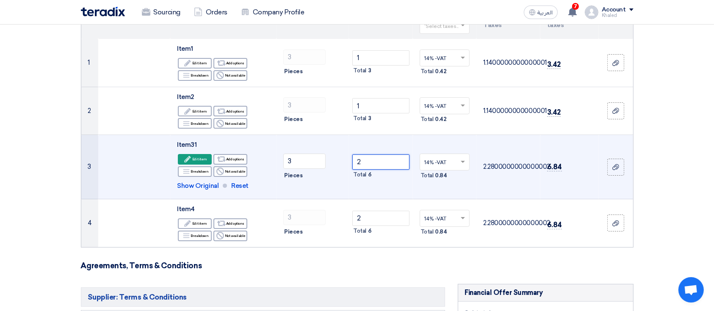
click at [366, 155] on input "2" at bounding box center [380, 162] width 57 height 15
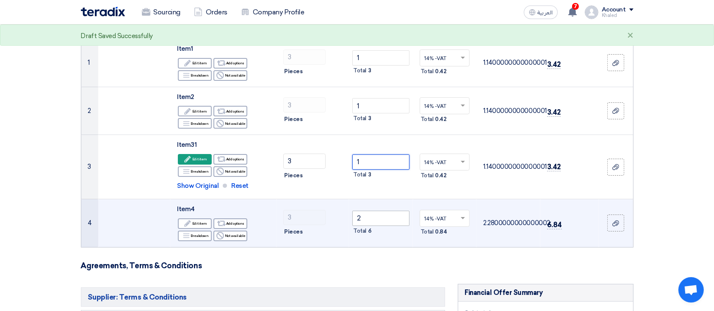
type input "1"
click at [362, 224] on input "2" at bounding box center [380, 218] width 57 height 15
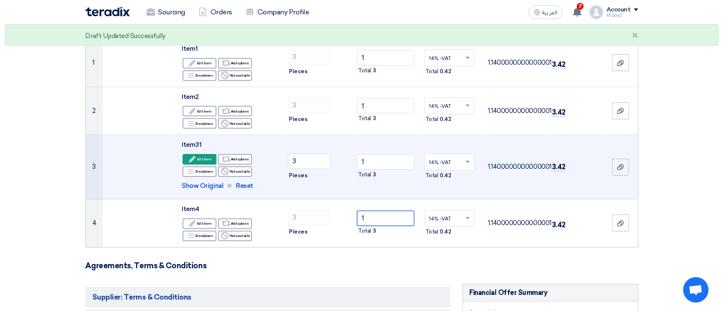
scroll to position [339, 0]
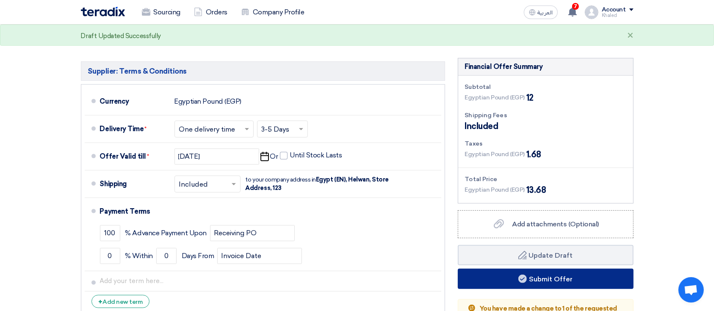
type input "1"
click at [589, 274] on button "Submit Offer" at bounding box center [546, 279] width 176 height 20
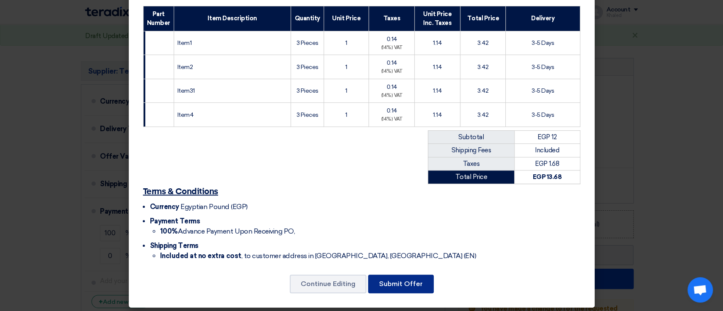
scroll to position [122, 0]
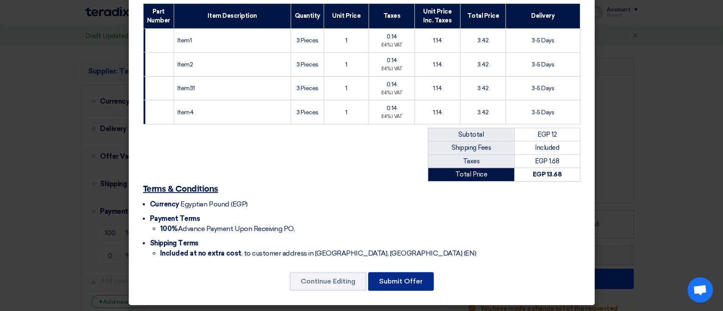
click at [396, 277] on button "Submit Offer" at bounding box center [401, 281] width 66 height 19
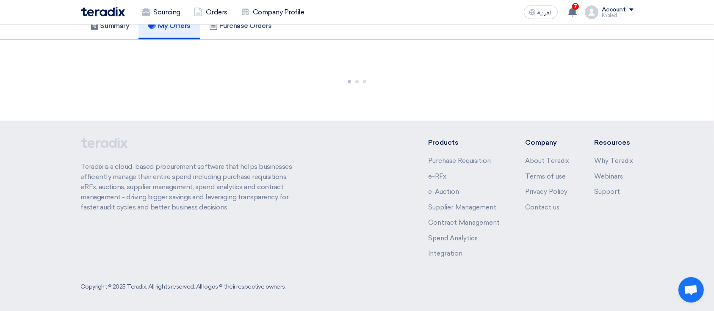
scroll to position [606, 0]
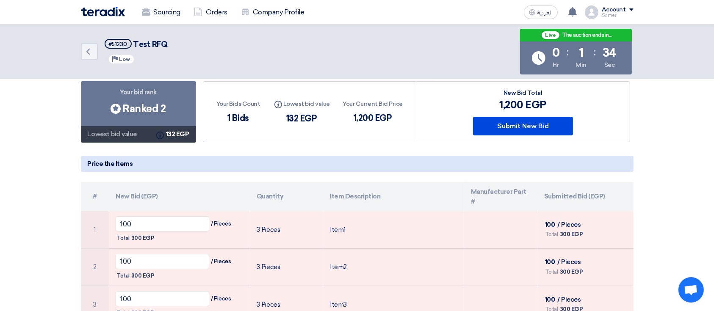
scroll to position [113, 0]
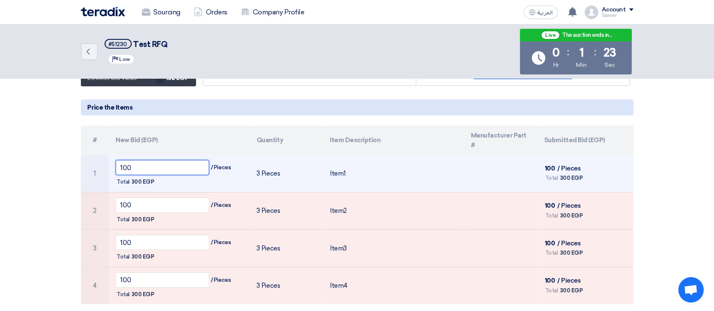
click at [124, 160] on input "100" at bounding box center [163, 167] width 94 height 15
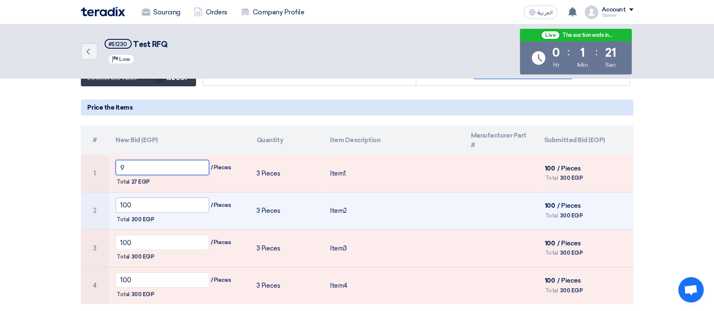
type input "9"
click at [126, 198] on input "100" at bounding box center [163, 205] width 94 height 15
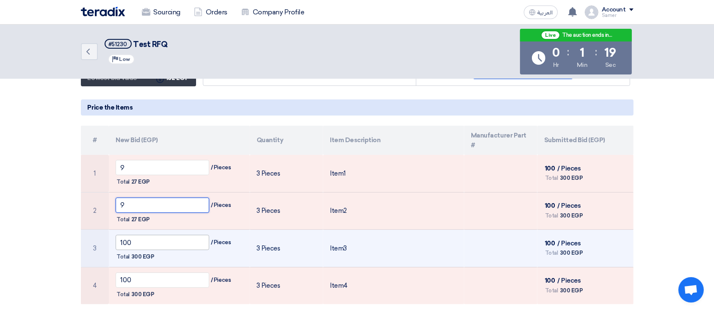
type input "9"
click at [147, 237] on input "100" at bounding box center [163, 242] width 94 height 15
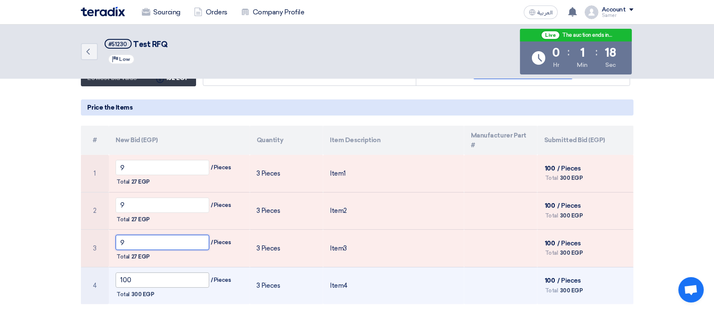
type input "9"
click at [146, 273] on input "100" at bounding box center [163, 280] width 94 height 15
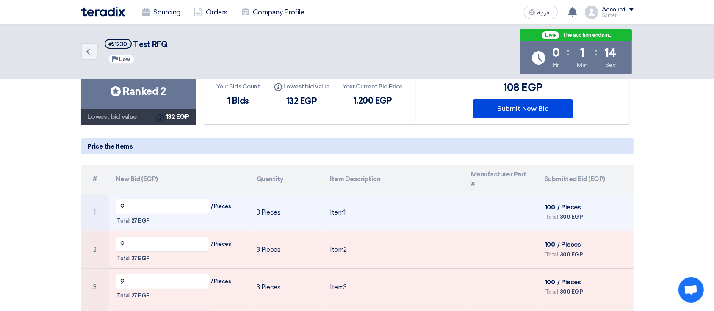
scroll to position [56, 0]
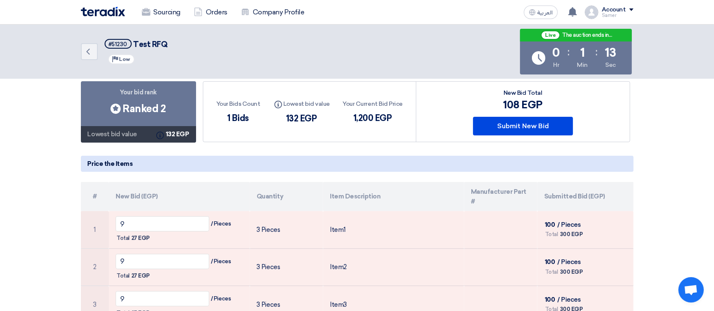
type input "9"
click at [488, 156] on h5 "Price the Items" at bounding box center [357, 164] width 553 height 16
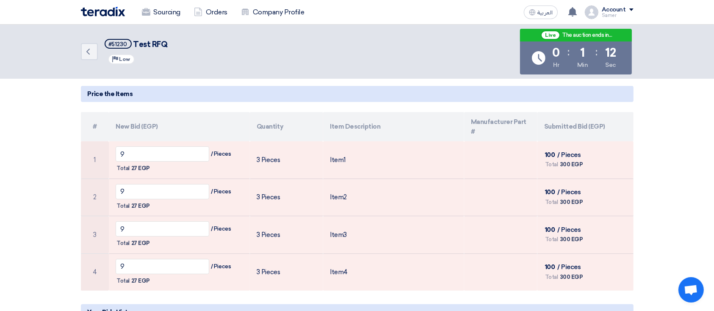
scroll to position [0, 0]
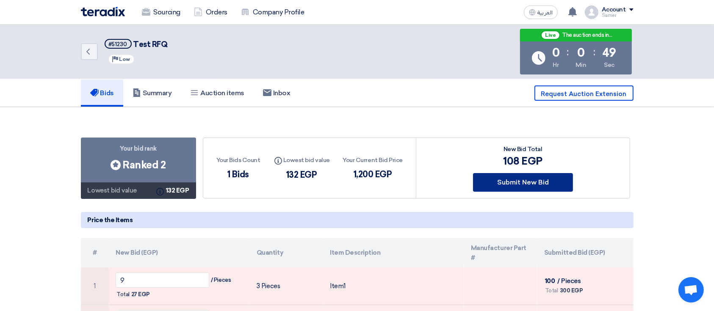
click at [503, 176] on button "Submit New Bid" at bounding box center [523, 182] width 100 height 19
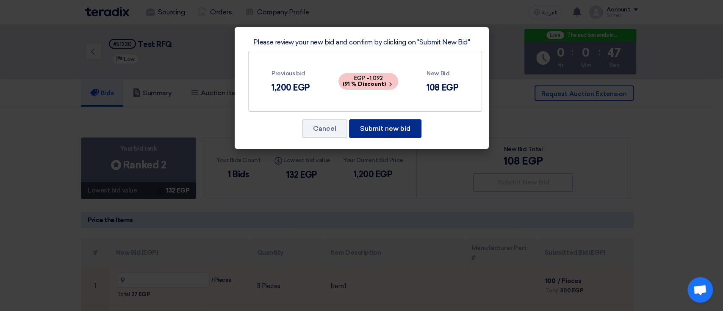
click at [379, 127] on button "Submit new bid" at bounding box center [385, 128] width 72 height 19
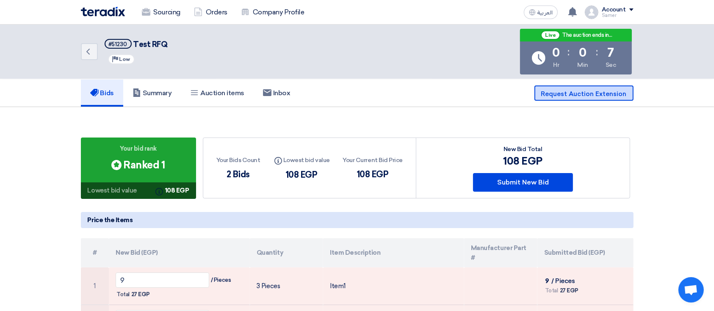
click at [574, 97] on span "Request Auction Extension" at bounding box center [584, 94] width 86 height 8
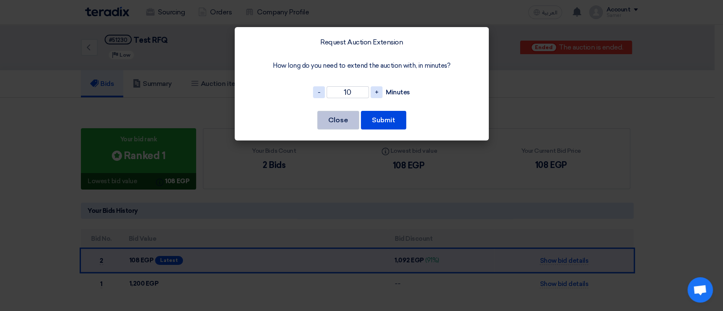
click at [341, 126] on button "Close" at bounding box center [338, 120] width 42 height 19
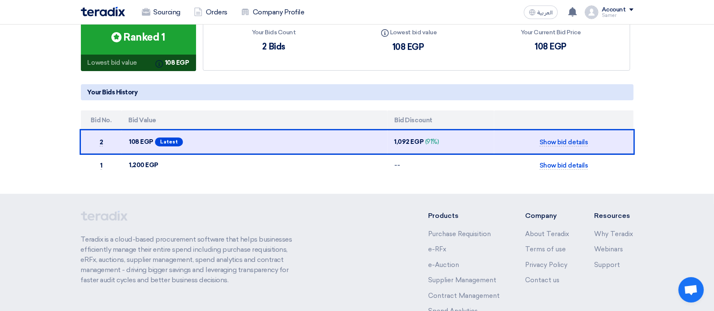
scroll to position [119, 0]
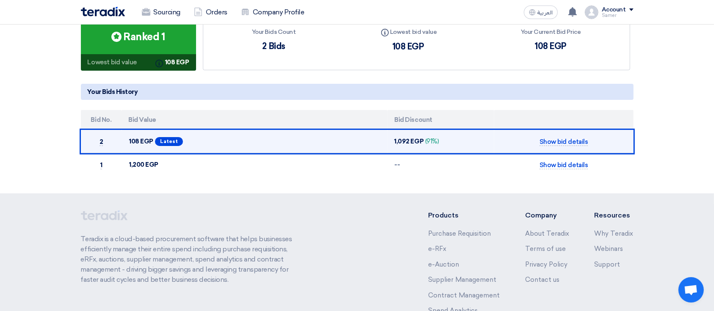
click at [145, 131] on td "108 EGP Latest" at bounding box center [255, 141] width 266 height 23
click at [129, 135] on span "108 EGP Latest" at bounding box center [254, 141] width 252 height 13
click at [134, 142] on span "108 EGP" at bounding box center [141, 142] width 24 height 10
click at [573, 144] on span "Show bid details" at bounding box center [564, 142] width 48 height 8
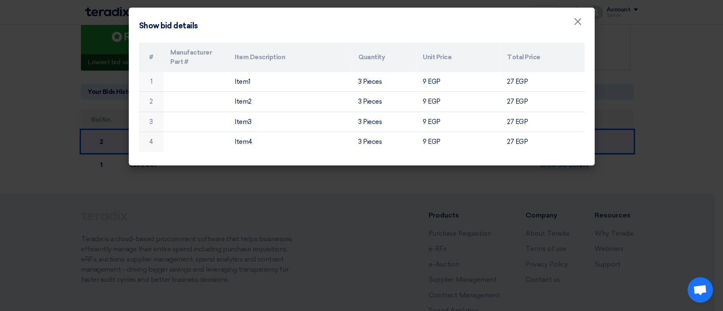
click at [492, 163] on div "# Manufacturer Part # Item Description Quantity Unit Price Total Price 1 Item1 …" at bounding box center [362, 102] width 466 height 127
click at [488, 195] on modal-container "Show bid details × # Manufacturer Part # Item Description Quantity Unit Price T…" at bounding box center [361, 155] width 723 height 311
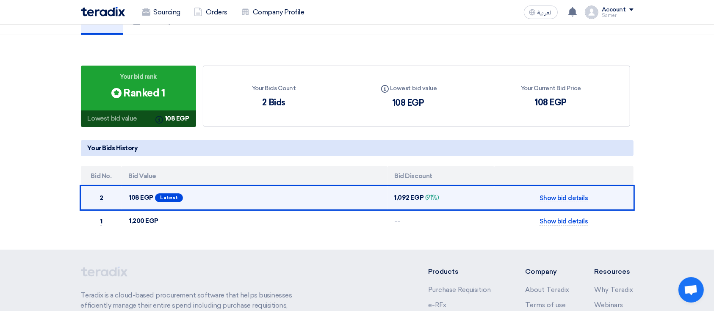
scroll to position [0, 0]
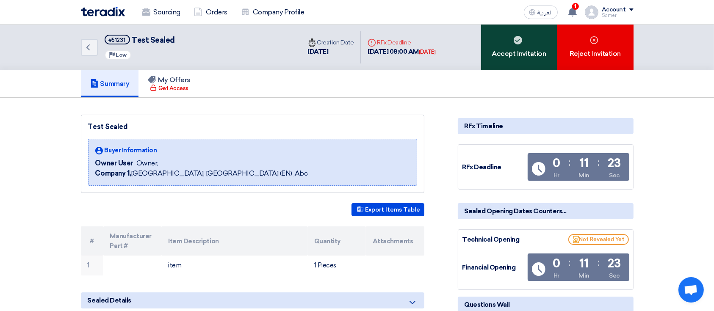
click at [506, 33] on div "Accept Invitation" at bounding box center [519, 48] width 76 height 46
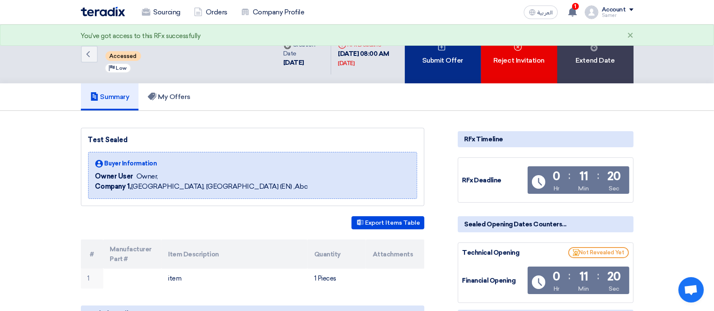
click at [459, 66] on div "Submit Offer" at bounding box center [443, 54] width 76 height 59
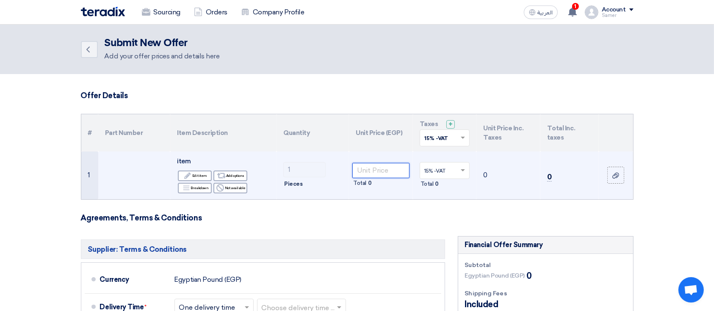
click at [383, 168] on input "number" at bounding box center [380, 170] width 57 height 15
type input "100"
click at [410, 190] on td "100 Total 100" at bounding box center [381, 176] width 64 height 48
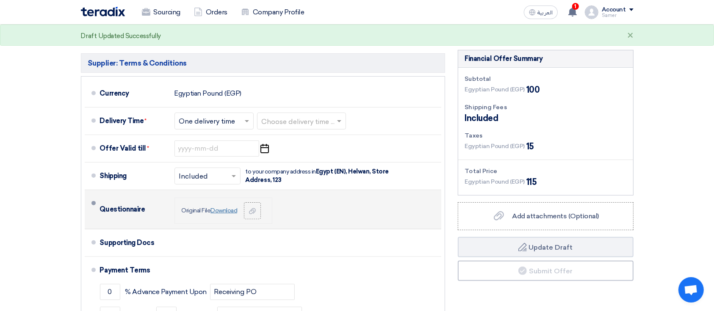
scroll to position [169, 0]
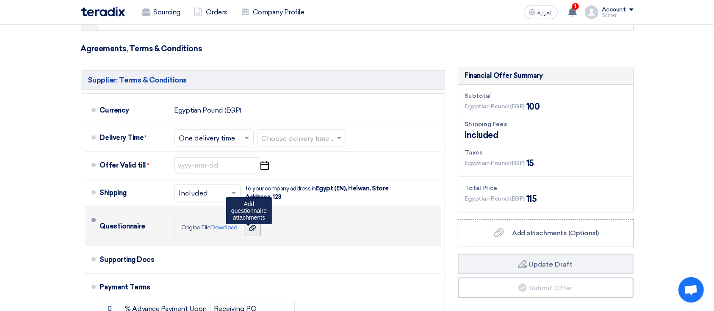
click at [256, 229] on icon at bounding box center [252, 228] width 7 height 7
click at [0, 0] on input "file" at bounding box center [0, 0] width 0 height 0
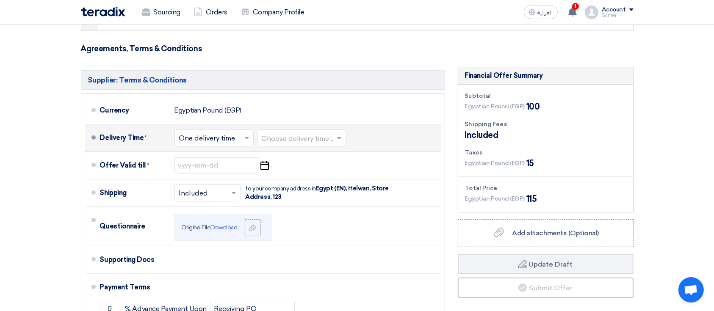
click at [263, 141] on input "text" at bounding box center [302, 139] width 80 height 12
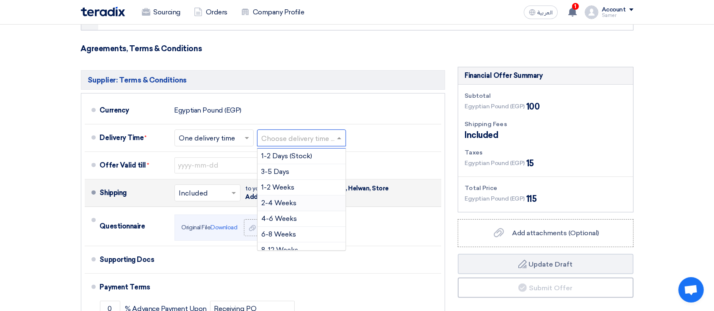
click at [319, 202] on div "2-4 Weeks" at bounding box center [302, 204] width 88 height 16
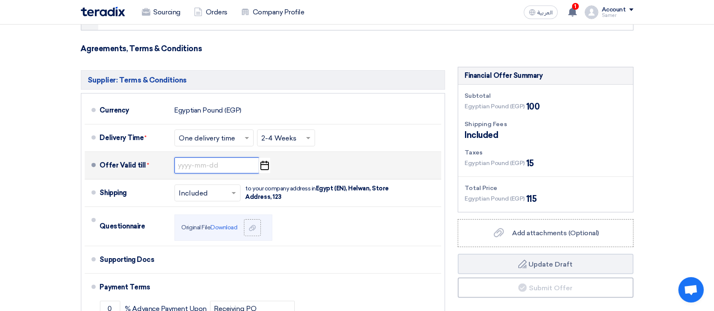
click at [209, 173] on input at bounding box center [217, 166] width 85 height 16
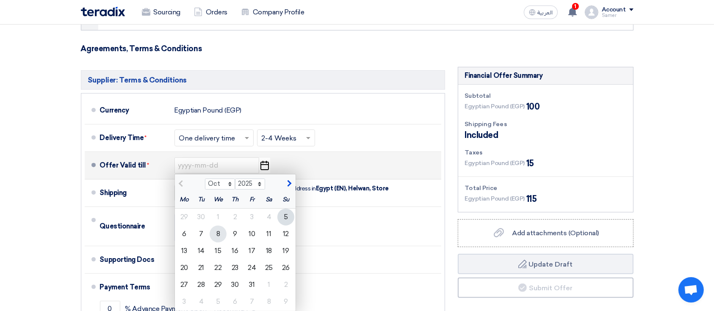
click at [221, 238] on div "8" at bounding box center [218, 234] width 17 height 17
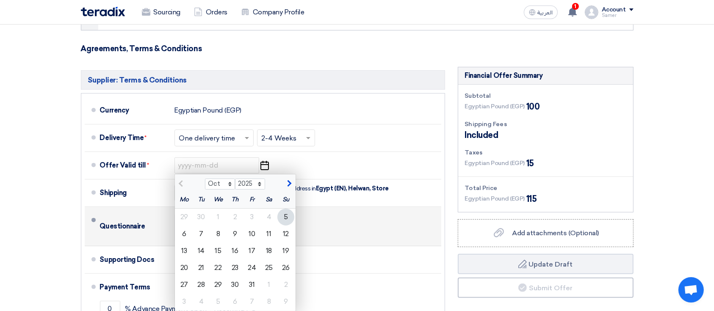
type input "10/8/2025"
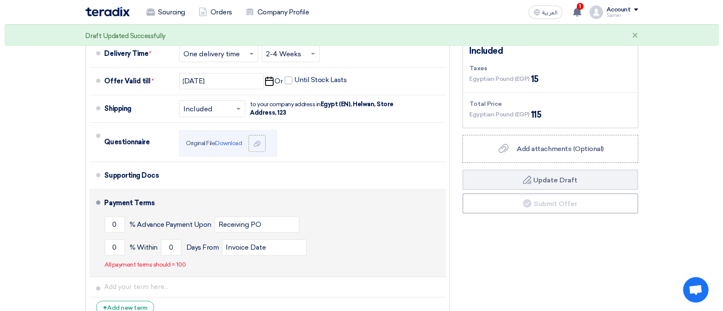
scroll to position [282, 0]
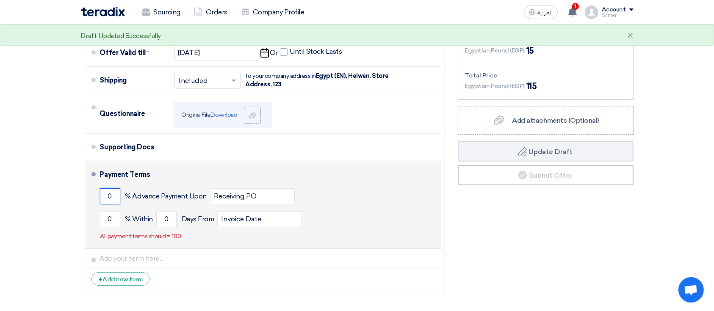
click at [112, 190] on input "0" at bounding box center [110, 196] width 20 height 16
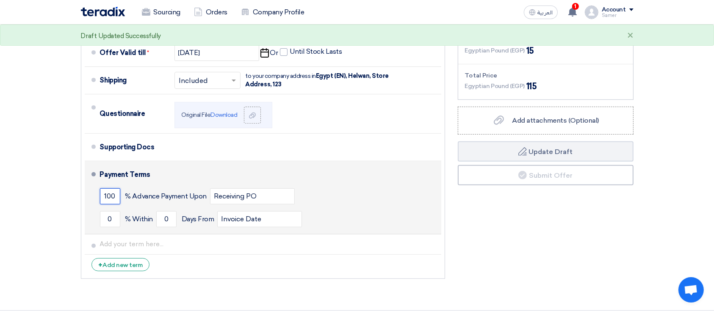
type input "100"
click at [178, 175] on div "Payment Terms" at bounding box center [265, 175] width 331 height 20
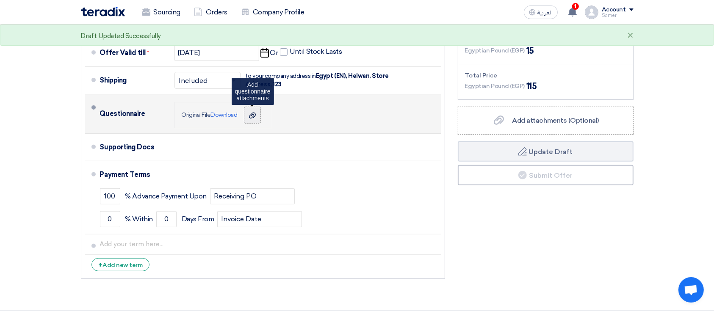
click at [255, 121] on label at bounding box center [252, 115] width 17 height 17
click at [0, 0] on input "file" at bounding box center [0, 0] width 0 height 0
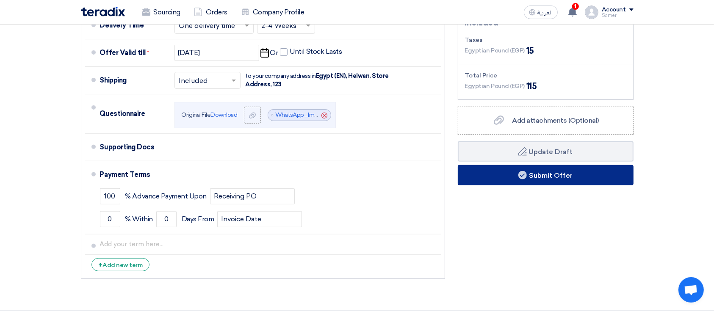
click at [542, 175] on button "Submit Offer" at bounding box center [546, 175] width 176 height 20
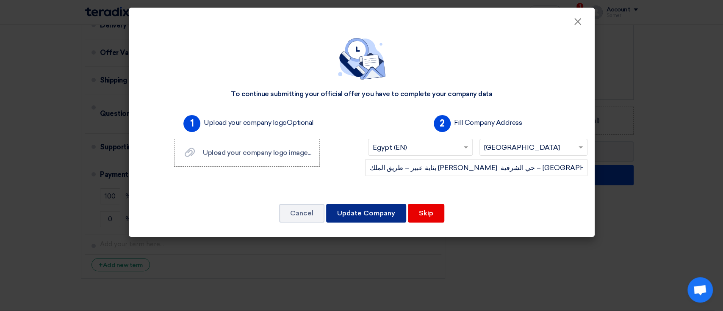
click at [379, 213] on button "Update Company" at bounding box center [366, 213] width 80 height 19
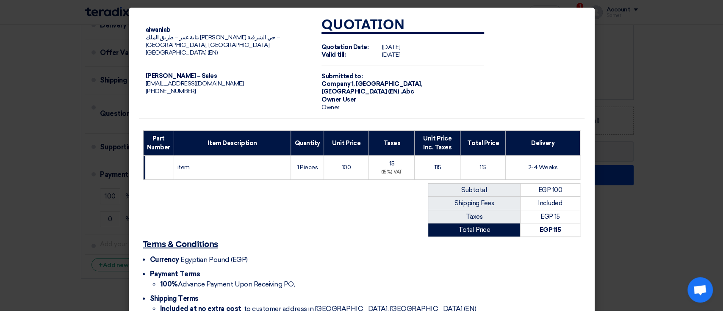
scroll to position [48, 0]
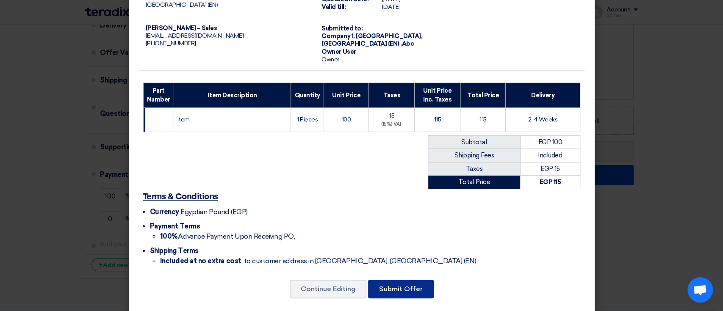
click at [406, 280] on button "Submit Offer" at bounding box center [401, 289] width 66 height 19
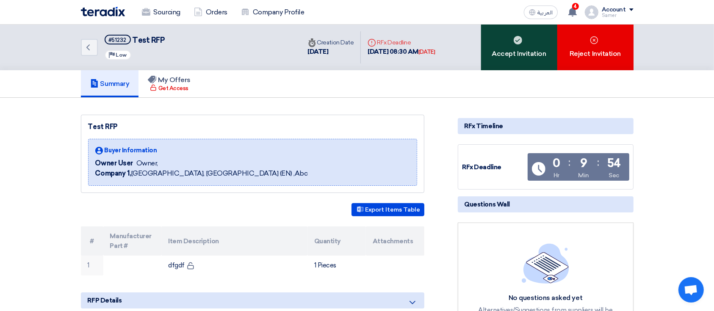
click at [511, 39] on div "Accept Invitation" at bounding box center [519, 48] width 76 height 46
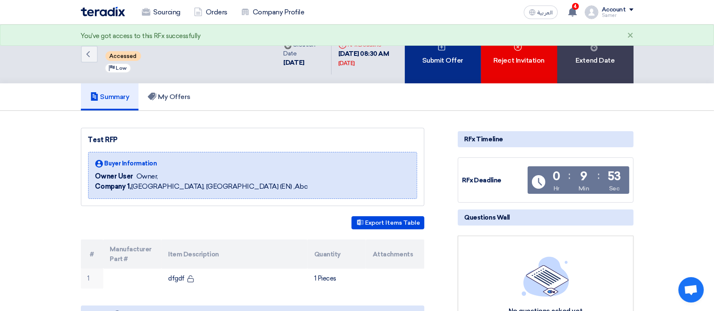
click at [471, 49] on div "Submit Offer" at bounding box center [443, 54] width 76 height 59
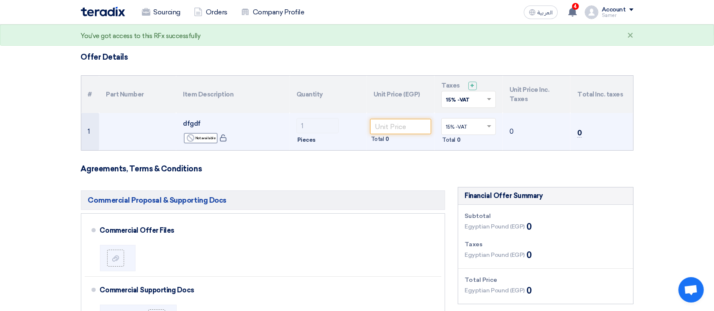
scroll to position [56, 0]
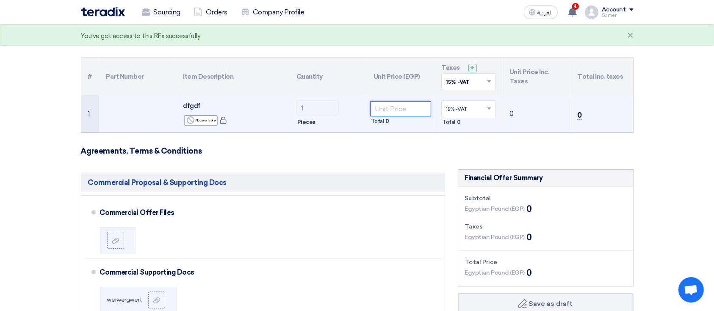
click at [417, 109] on input "number" at bounding box center [400, 108] width 61 height 15
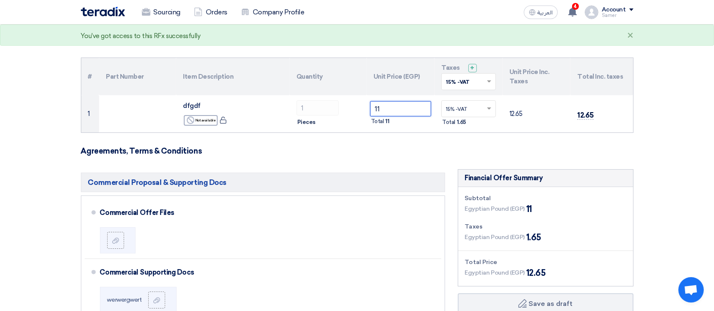
scroll to position [169, 0]
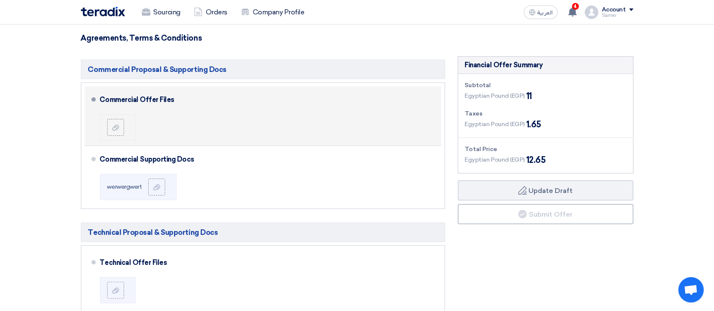
type input "11"
click at [119, 137] on li at bounding box center [118, 127] width 36 height 26
click at [117, 129] on use at bounding box center [115, 128] width 7 height 6
click at [0, 0] on input "file" at bounding box center [0, 0] width 0 height 0
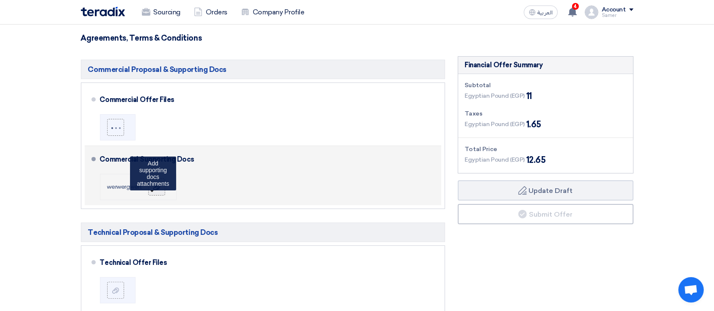
click at [160, 194] on label at bounding box center [156, 187] width 17 height 17
click at [0, 0] on input "file" at bounding box center [0, 0] width 0 height 0
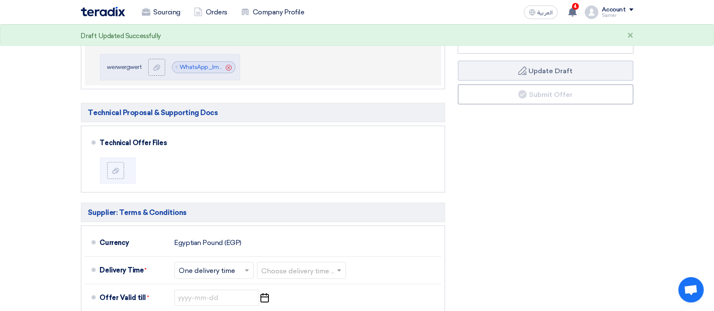
scroll to position [395, 0]
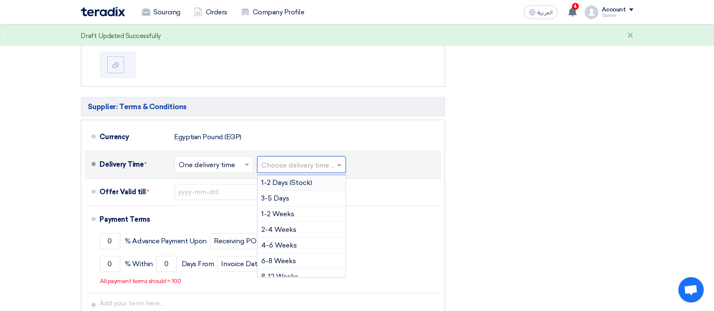
click at [280, 166] on input "text" at bounding box center [302, 165] width 80 height 12
click at [282, 195] on span "3-5 Days" at bounding box center [276, 198] width 28 height 8
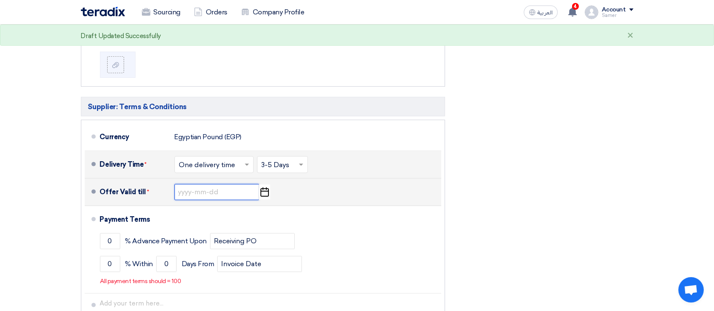
click at [227, 188] on input at bounding box center [217, 192] width 85 height 16
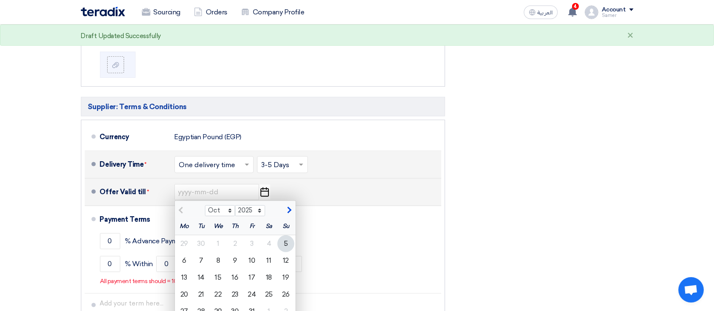
click at [288, 244] on div "5" at bounding box center [285, 244] width 17 height 17
type input "[DATE]"
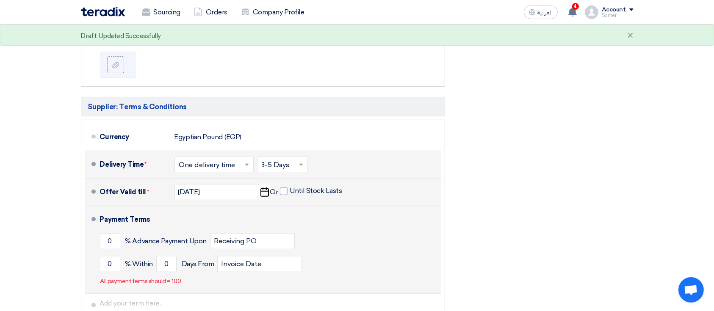
scroll to position [339, 0]
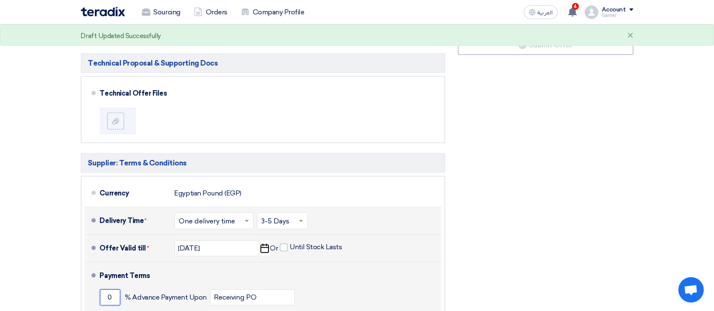
click at [109, 300] on input "0" at bounding box center [110, 298] width 20 height 16
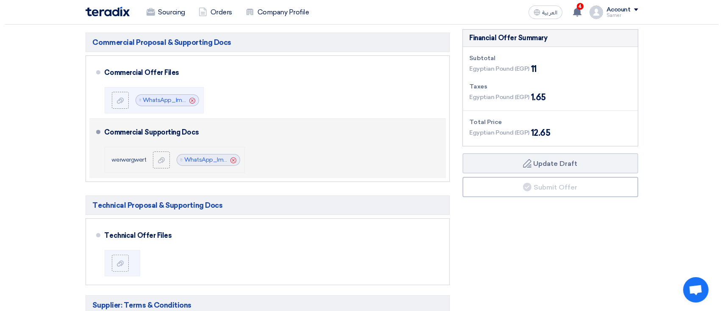
scroll to position [235, 0]
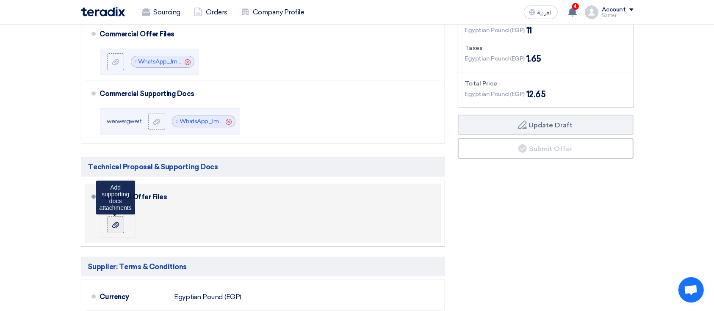
type input "100"
click at [122, 222] on label at bounding box center [115, 224] width 17 height 17
click at [0, 0] on input "file" at bounding box center [0, 0] width 0 height 0
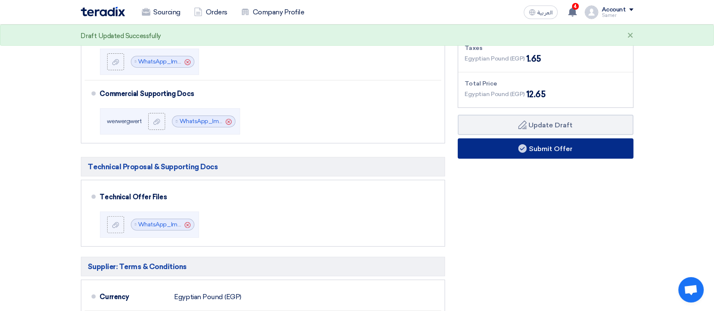
click at [488, 150] on button "Submit Offer" at bounding box center [546, 149] width 176 height 20
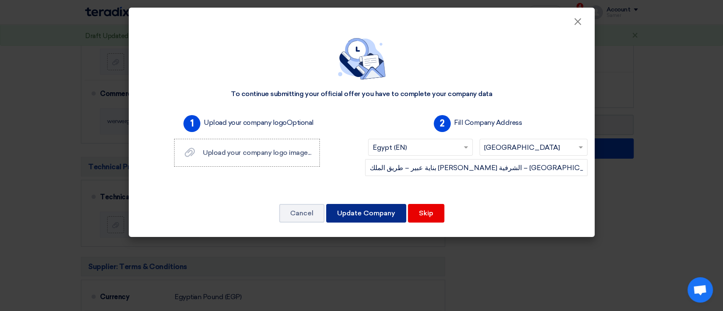
click at [394, 213] on button "Update Company" at bounding box center [366, 213] width 80 height 19
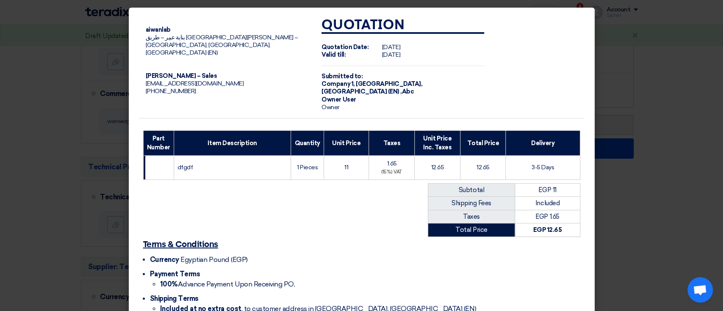
scroll to position [220, 0]
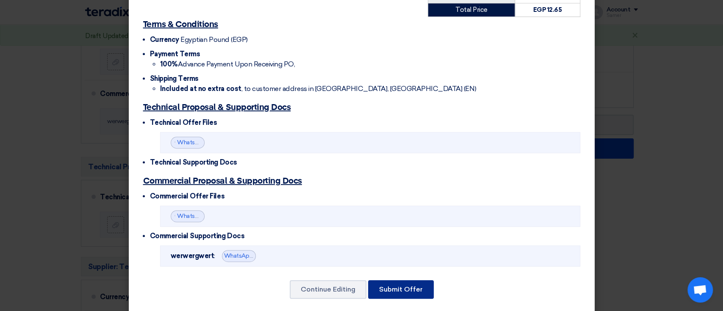
click at [414, 280] on button "Submit Offer" at bounding box center [401, 289] width 66 height 19
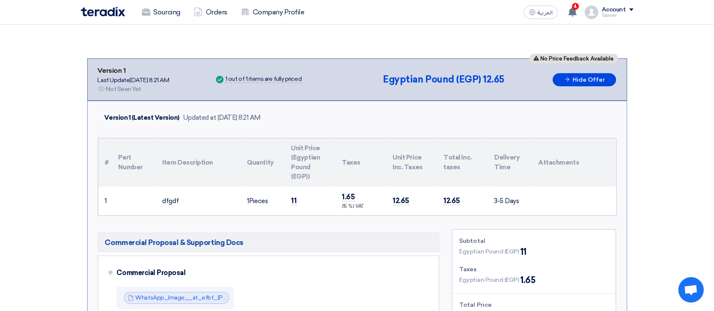
scroll to position [86, 0]
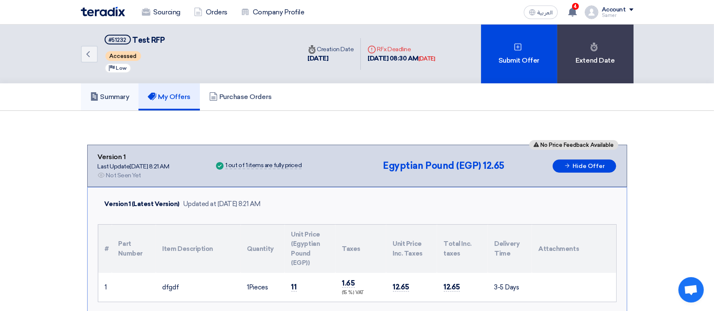
click at [122, 100] on link "Summary" at bounding box center [110, 96] width 58 height 27
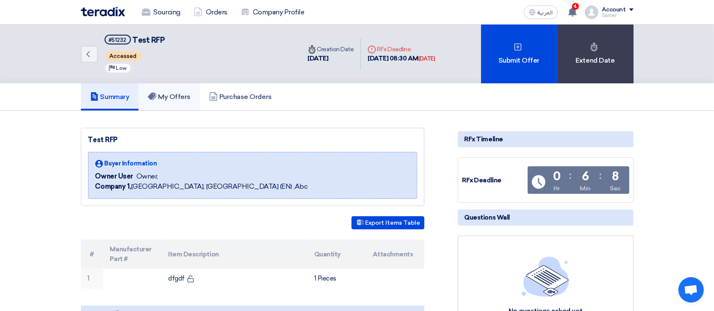
click at [167, 99] on h5 "My Offers" at bounding box center [169, 97] width 43 height 8
